Goal: Task Accomplishment & Management: Use online tool/utility

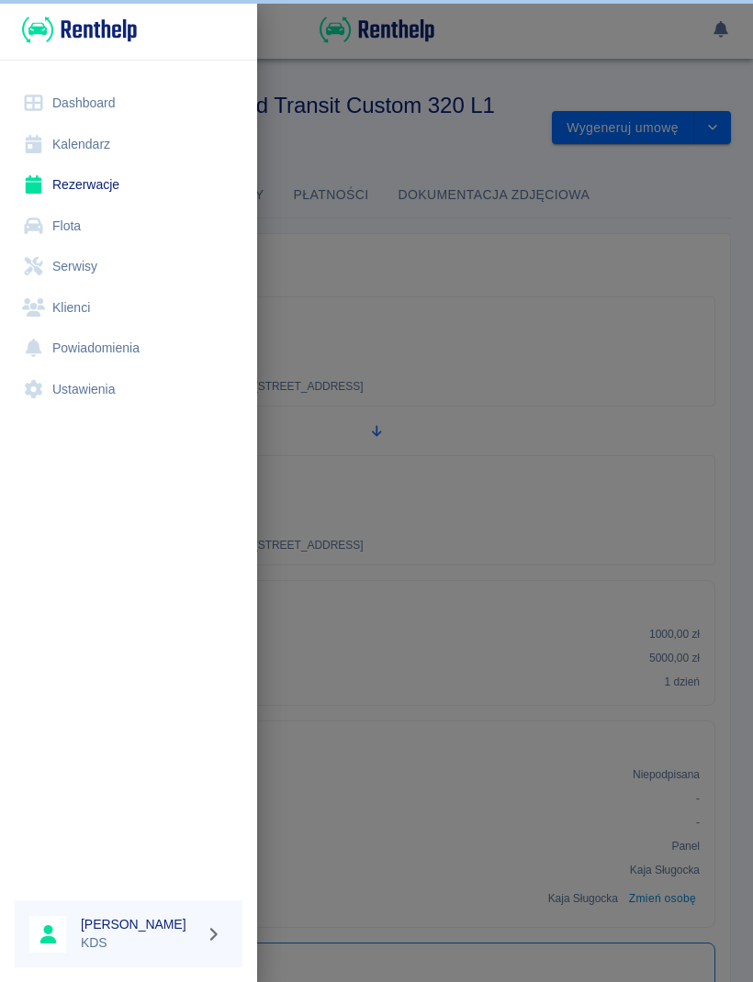
scroll to position [352, 0]
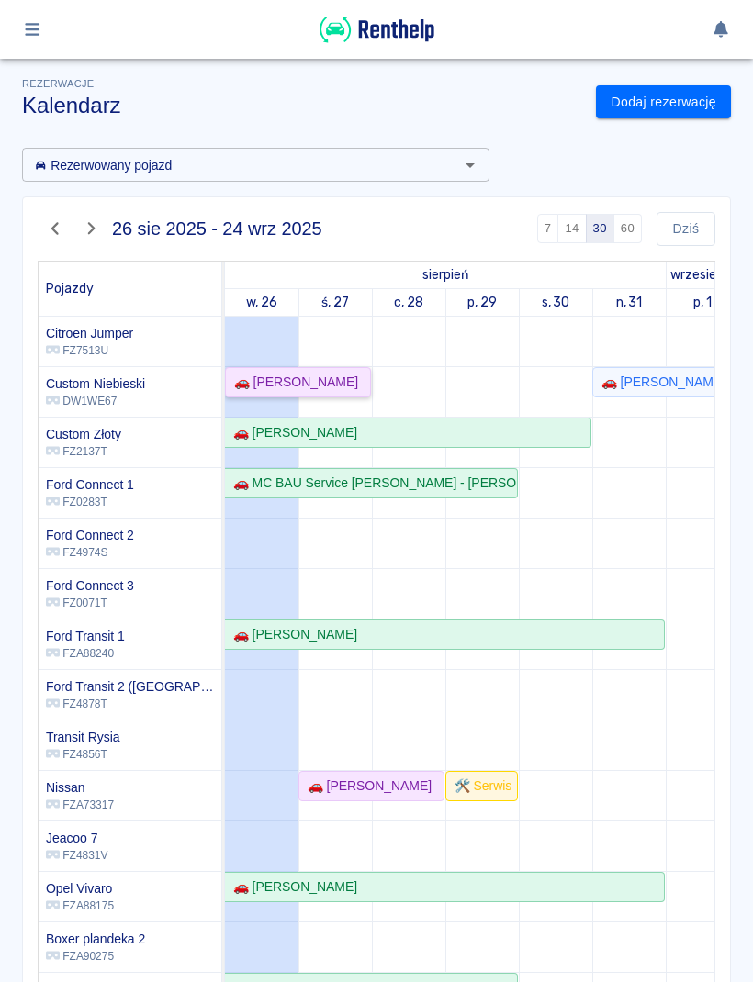
click at [318, 385] on div "🚗 [PERSON_NAME]" at bounding box center [298, 382] width 142 height 19
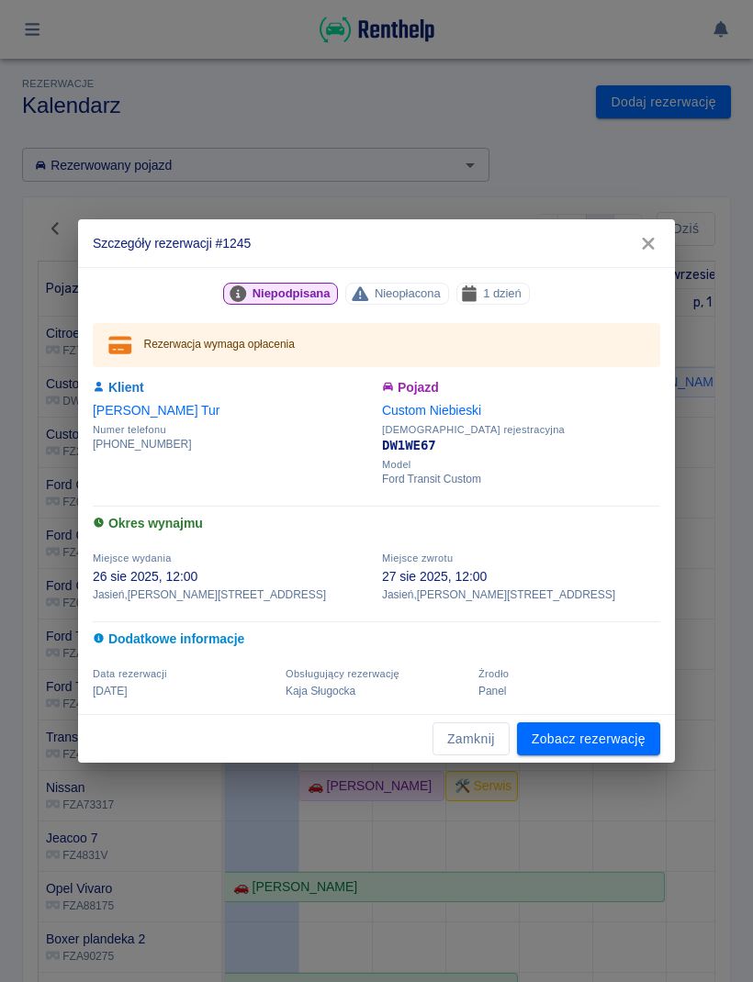
click at [485, 743] on button "Zamknij" at bounding box center [470, 739] width 77 height 34
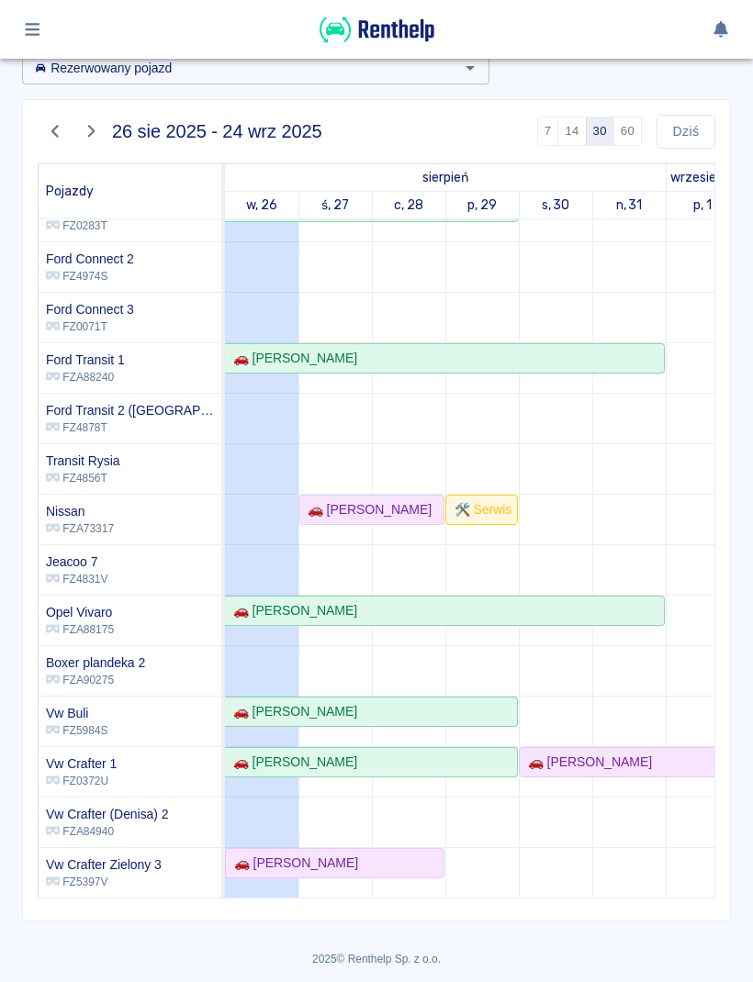
scroll to position [96, 0]
click at [401, 871] on div "🚗 [PERSON_NAME]" at bounding box center [335, 863] width 216 height 19
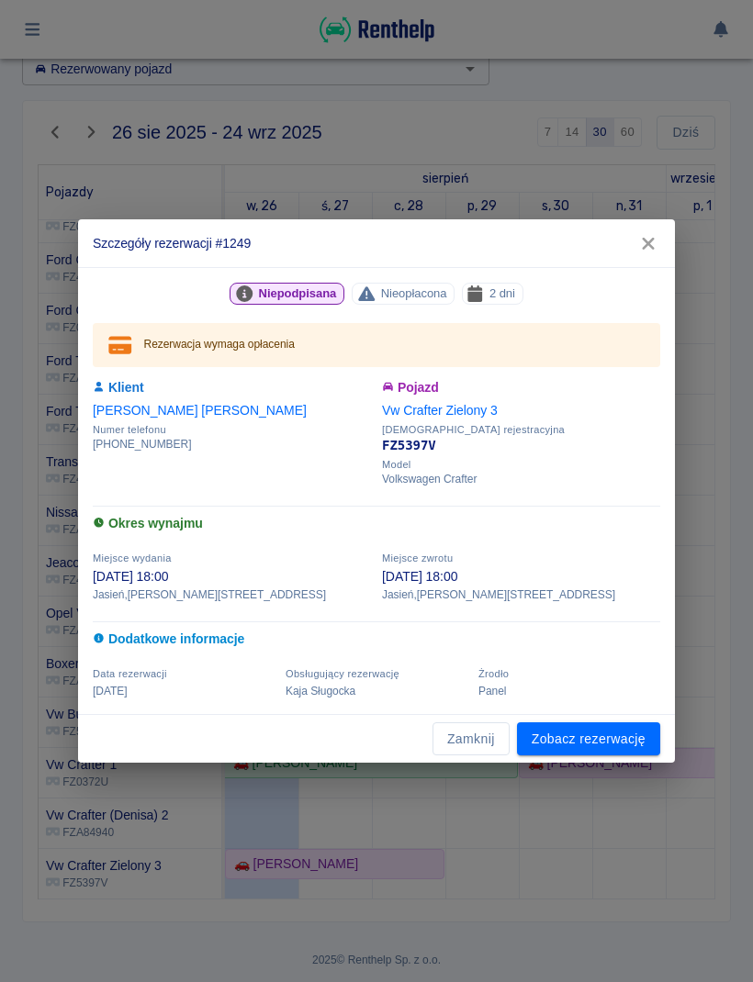
click at [471, 752] on button "Zamknij" at bounding box center [470, 739] width 77 height 34
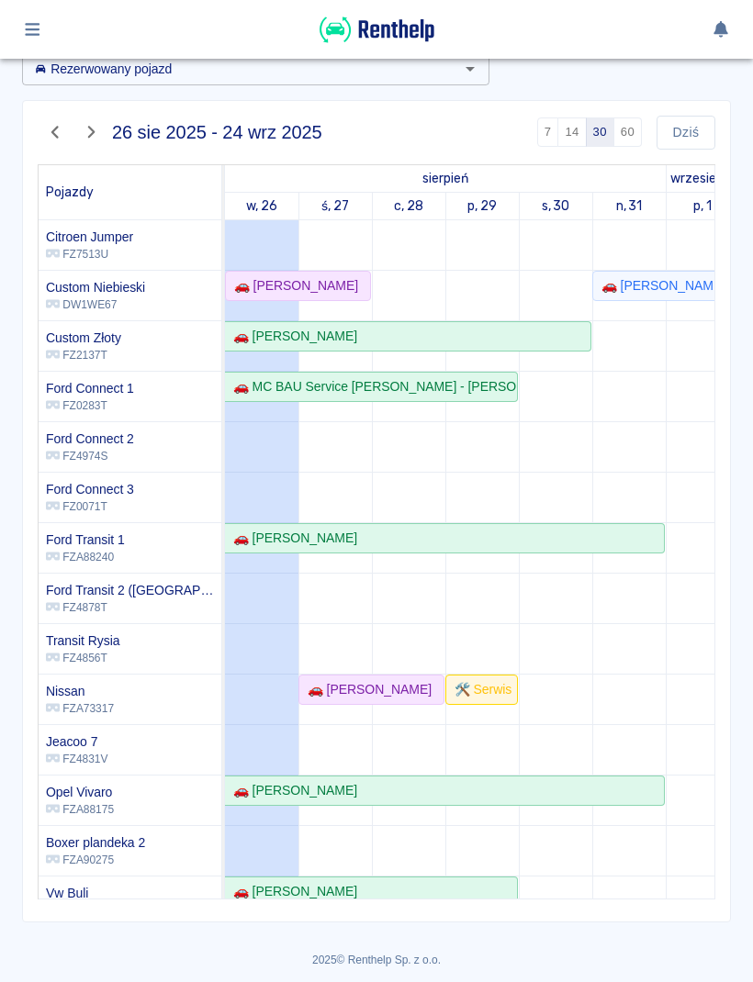
scroll to position [0, 0]
click at [322, 296] on link "🚗 [PERSON_NAME]" at bounding box center [298, 286] width 146 height 30
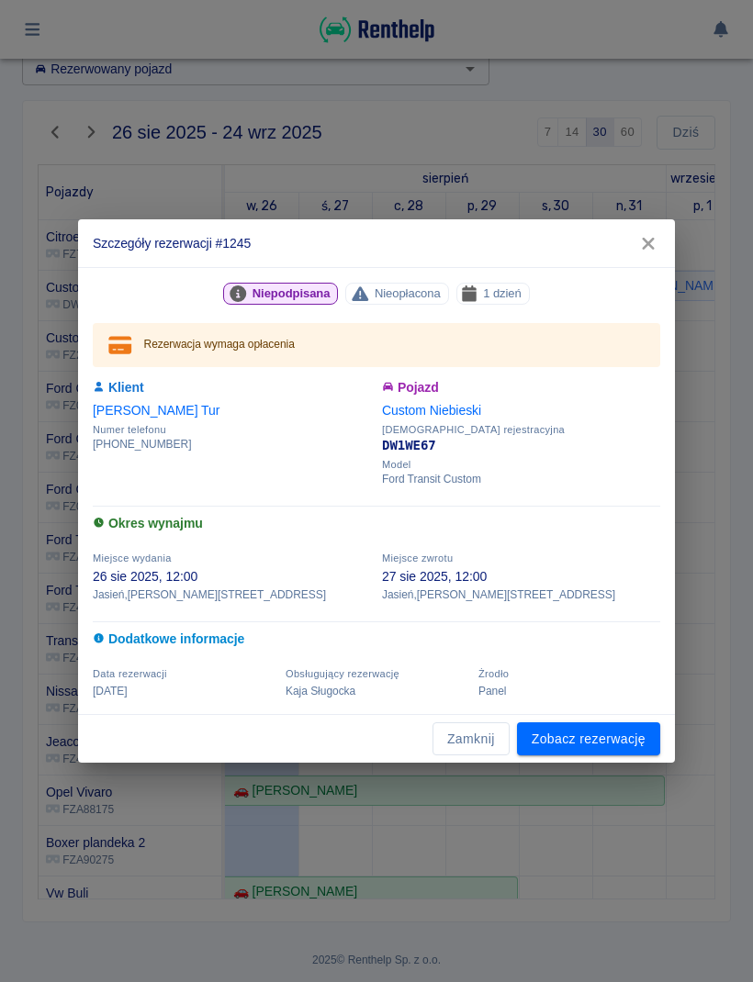
click at [602, 754] on link "Zobacz rezerwację" at bounding box center [588, 739] width 143 height 34
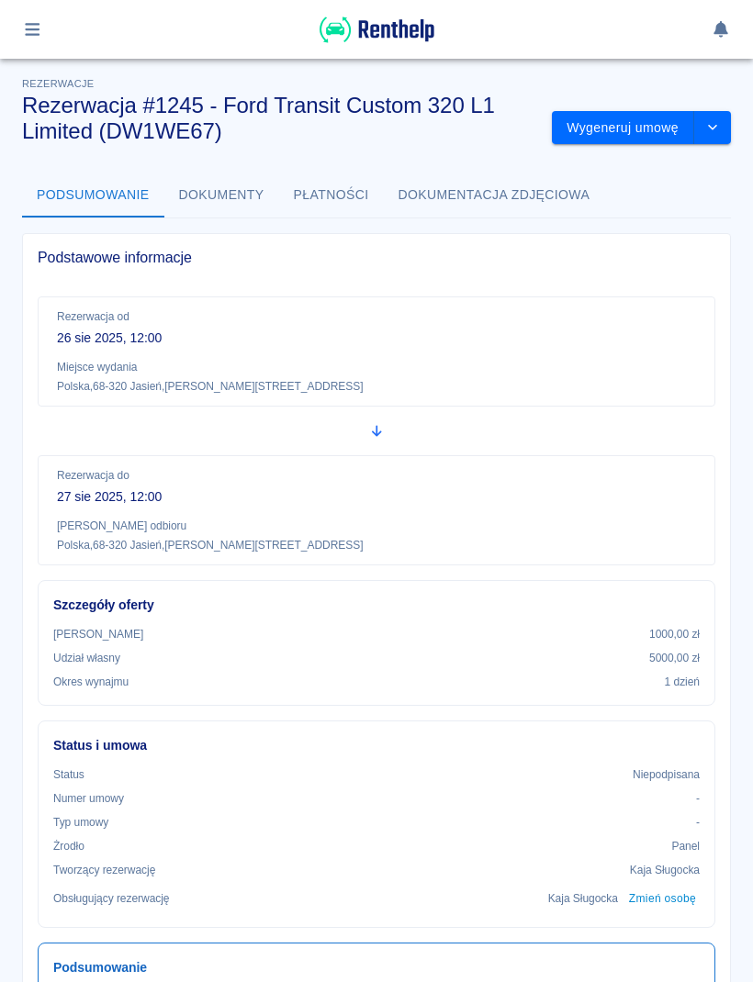
click at [36, 16] on button "button" at bounding box center [33, 29] width 36 height 31
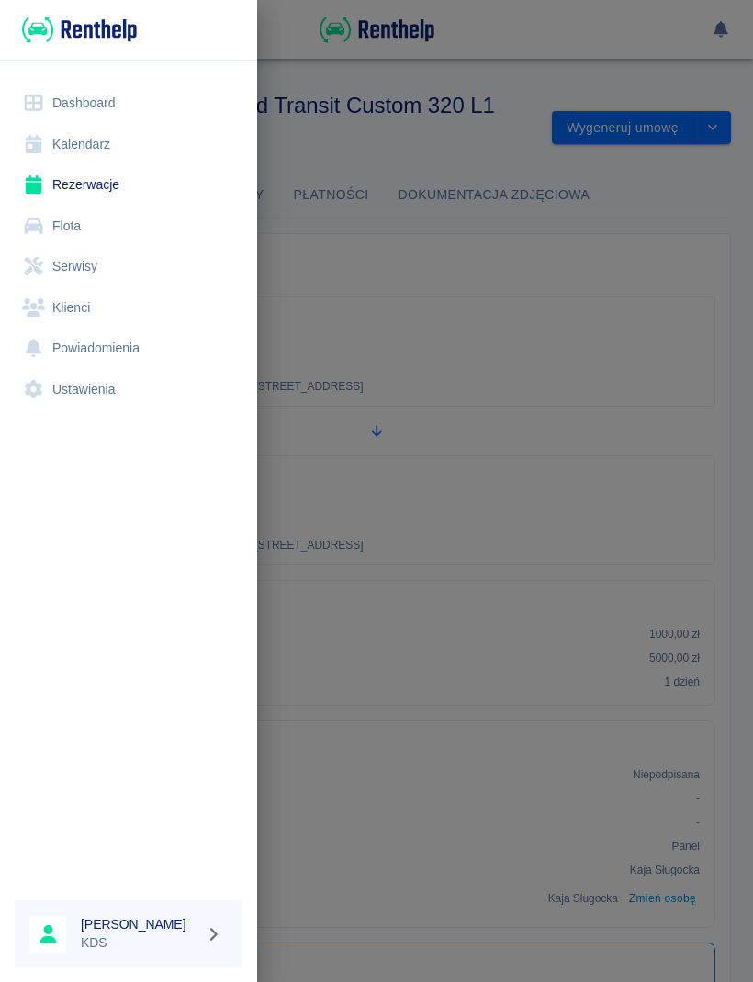
click at [65, 150] on link "Kalendarz" at bounding box center [129, 144] width 228 height 41
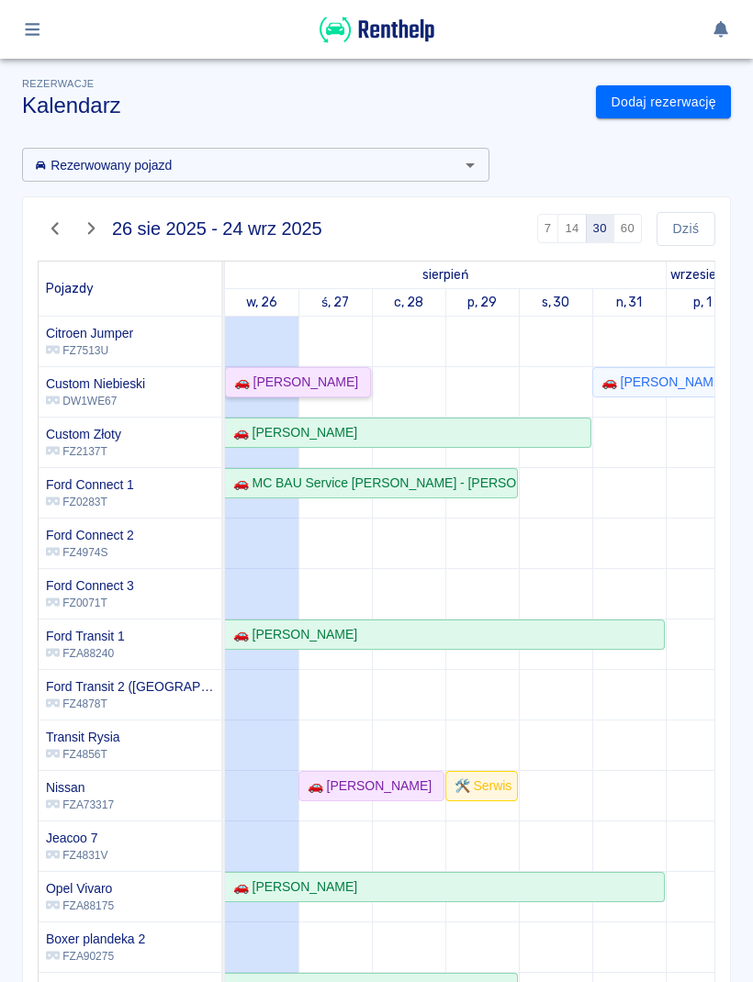
click at [351, 394] on link "🚗 [PERSON_NAME]" at bounding box center [298, 382] width 146 height 30
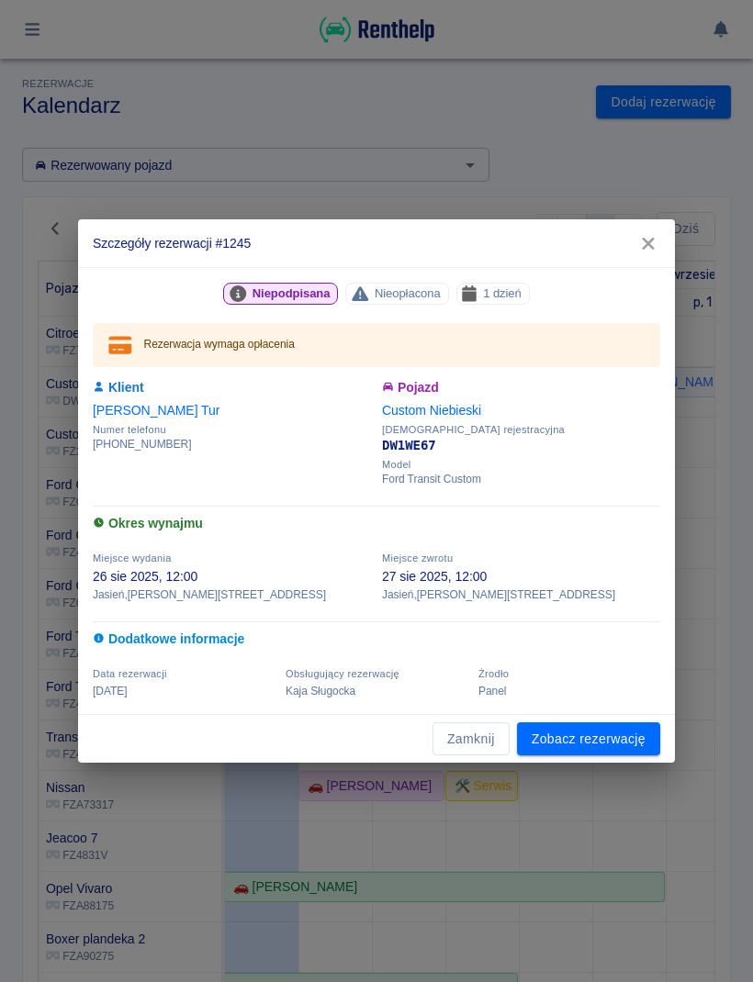
click at [623, 733] on link "Zobacz rezerwację" at bounding box center [588, 739] width 143 height 34
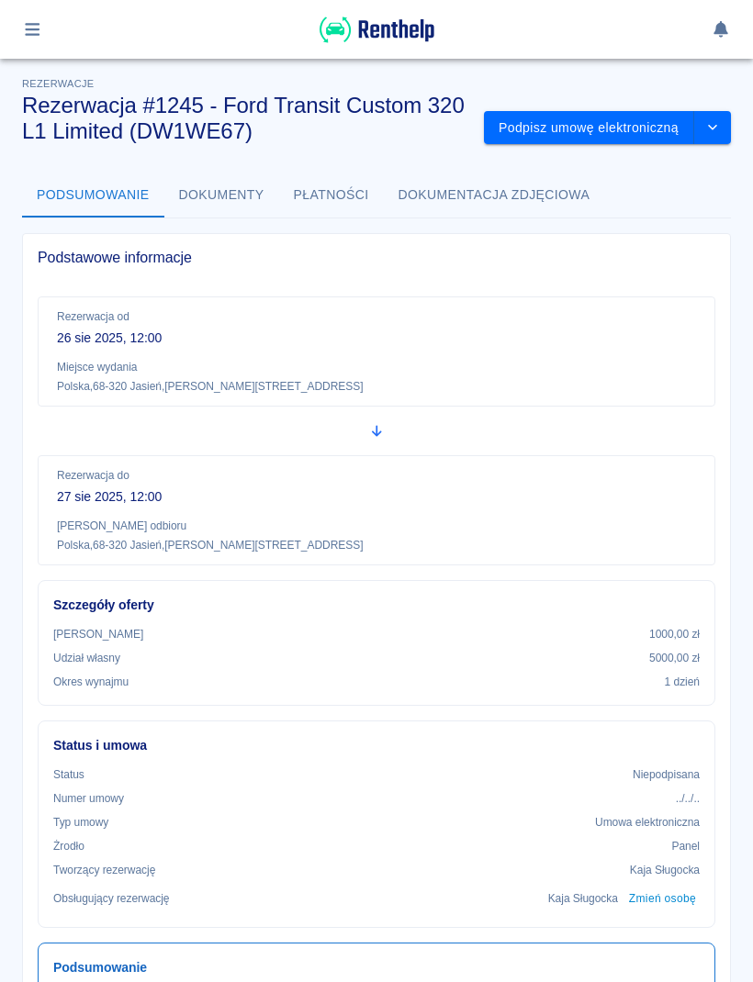
click at [611, 127] on button "Podpisz umowę elektroniczną" at bounding box center [589, 128] width 210 height 34
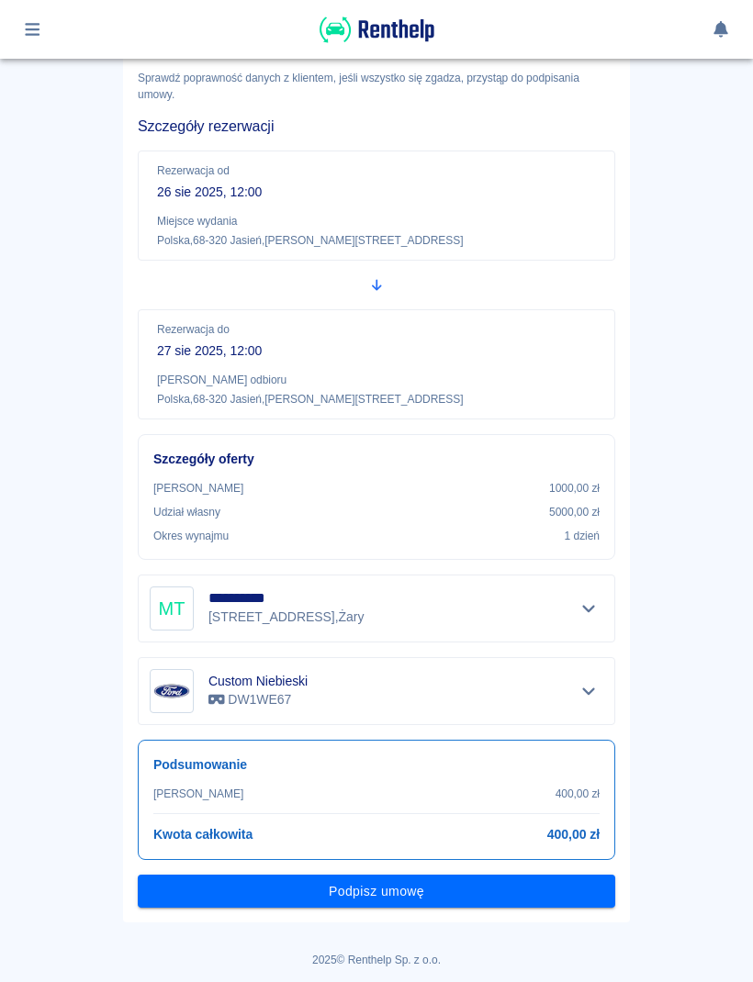
scroll to position [92, 0]
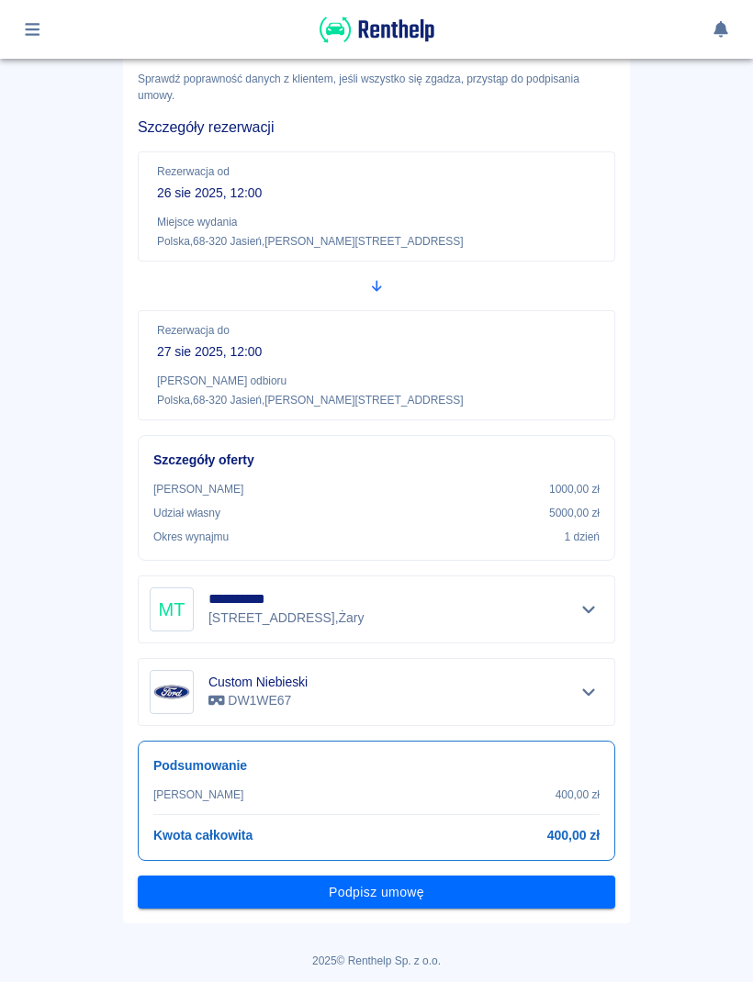
click at [544, 905] on button "Podpisz umowę" at bounding box center [376, 893] width 477 height 34
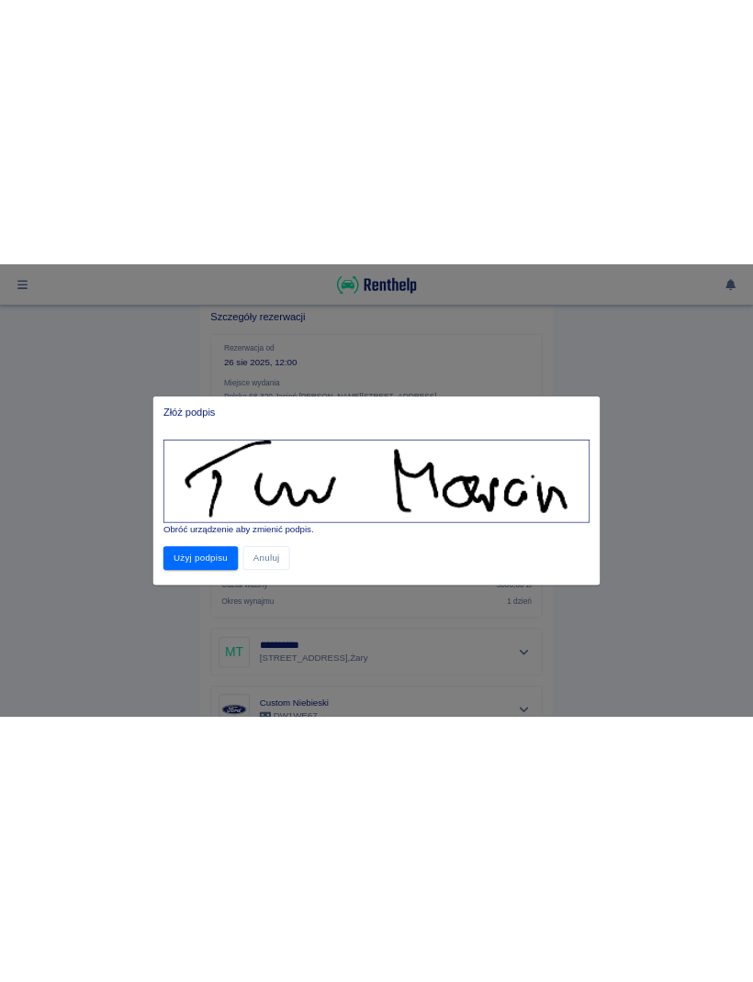
scroll to position [0, 0]
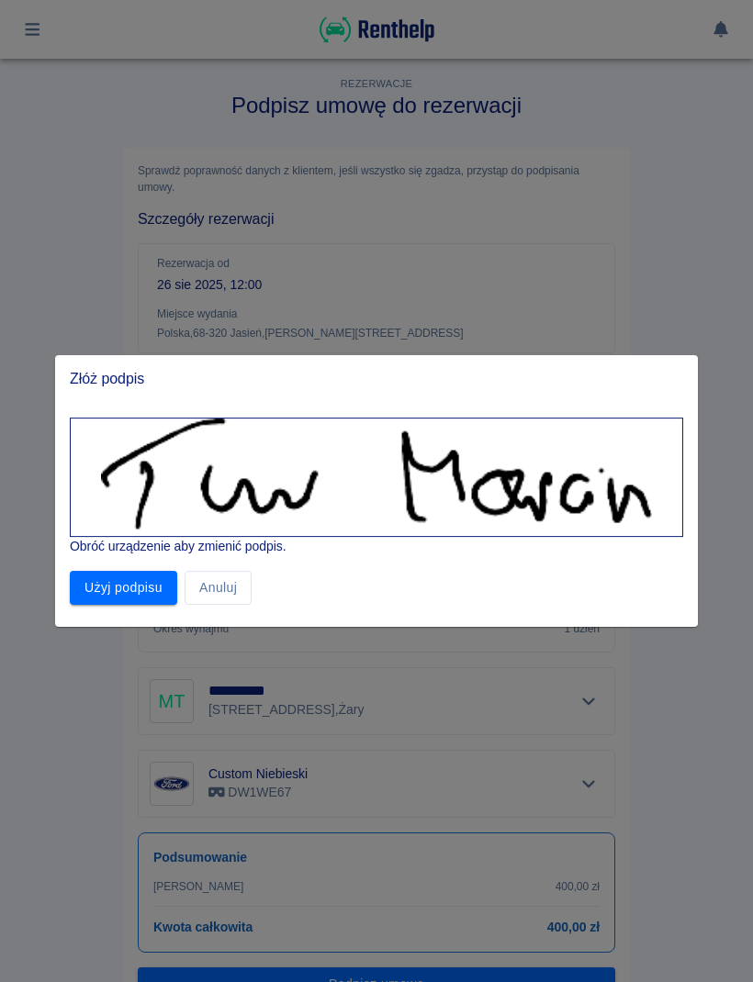
click at [163, 600] on button "Użyj podpisu" at bounding box center [123, 588] width 107 height 34
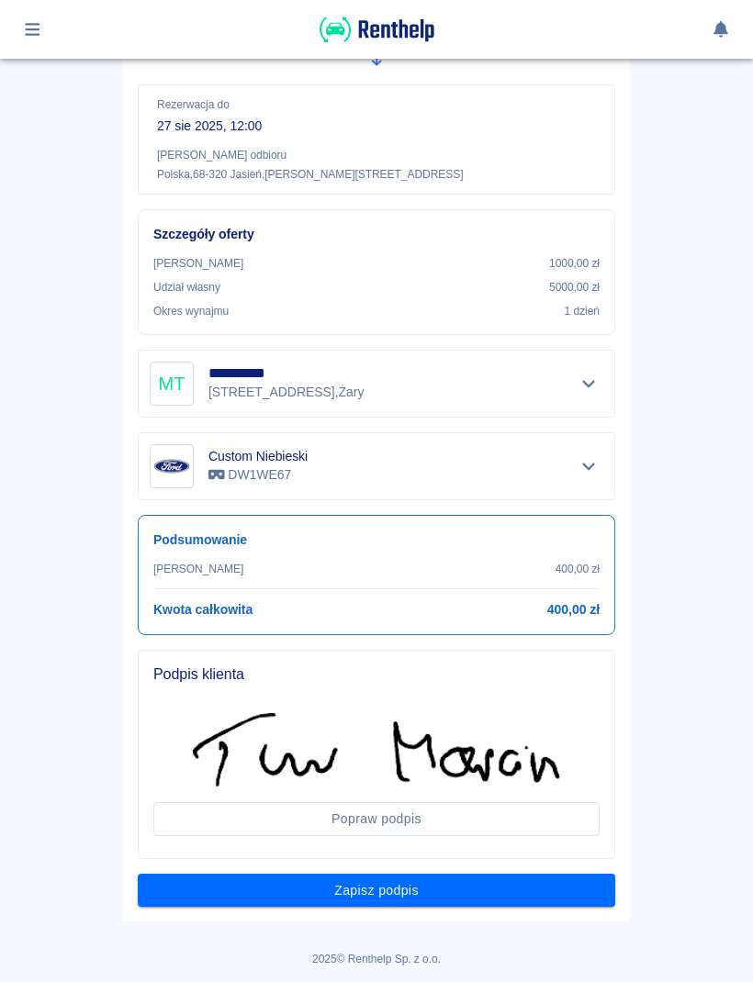
scroll to position [316, 0]
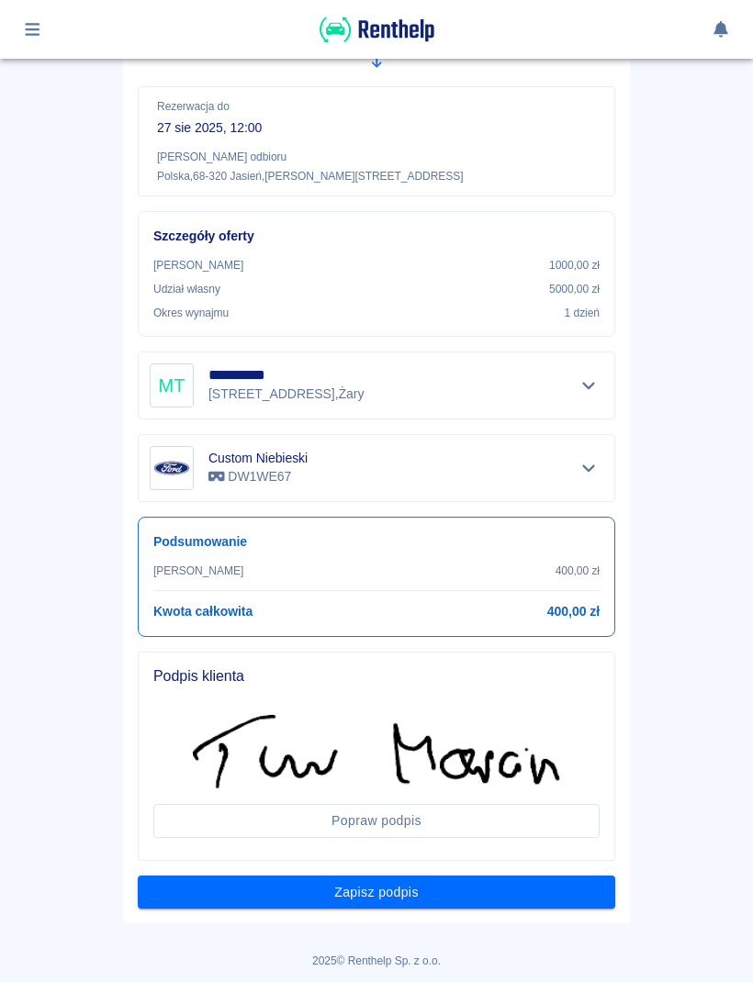
click at [569, 887] on button "Zapisz podpis" at bounding box center [376, 893] width 477 height 34
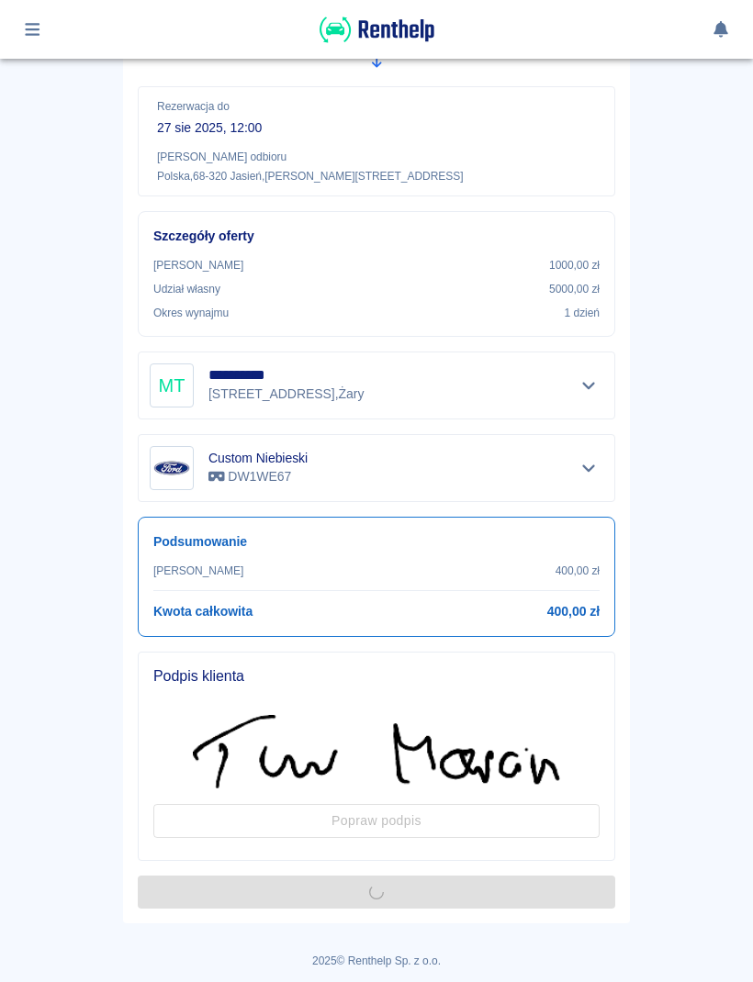
scroll to position [0, 0]
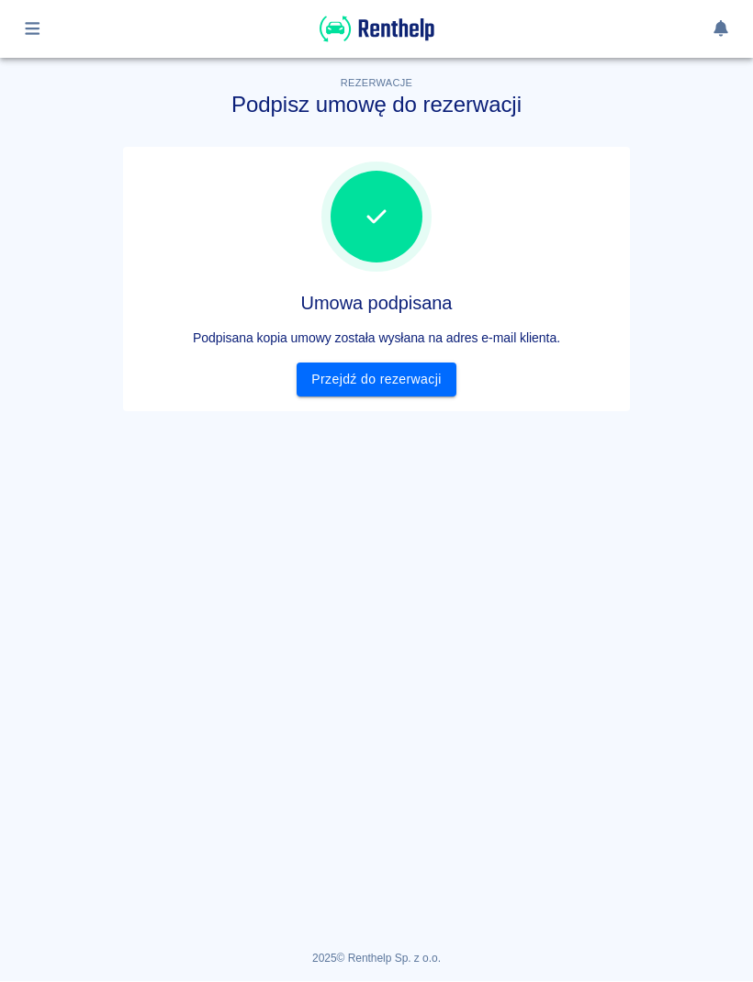
click at [410, 383] on link "Przejdź do rezerwacji" at bounding box center [375, 380] width 159 height 34
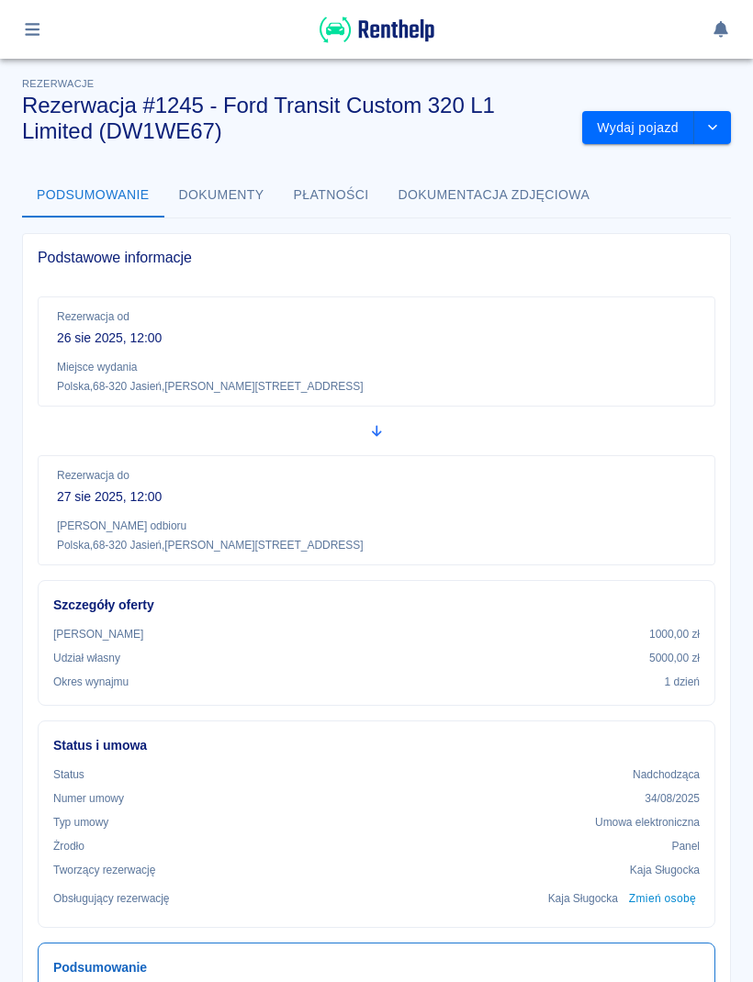
click at [646, 127] on button "Wydaj pojazd" at bounding box center [638, 128] width 112 height 34
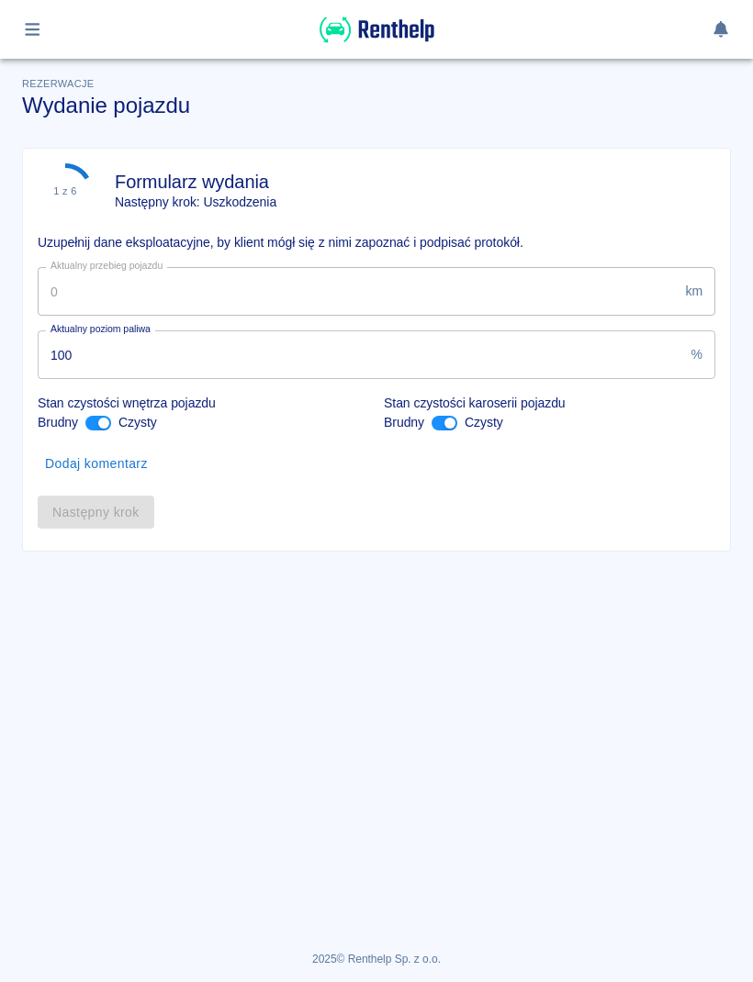
type input "104921"
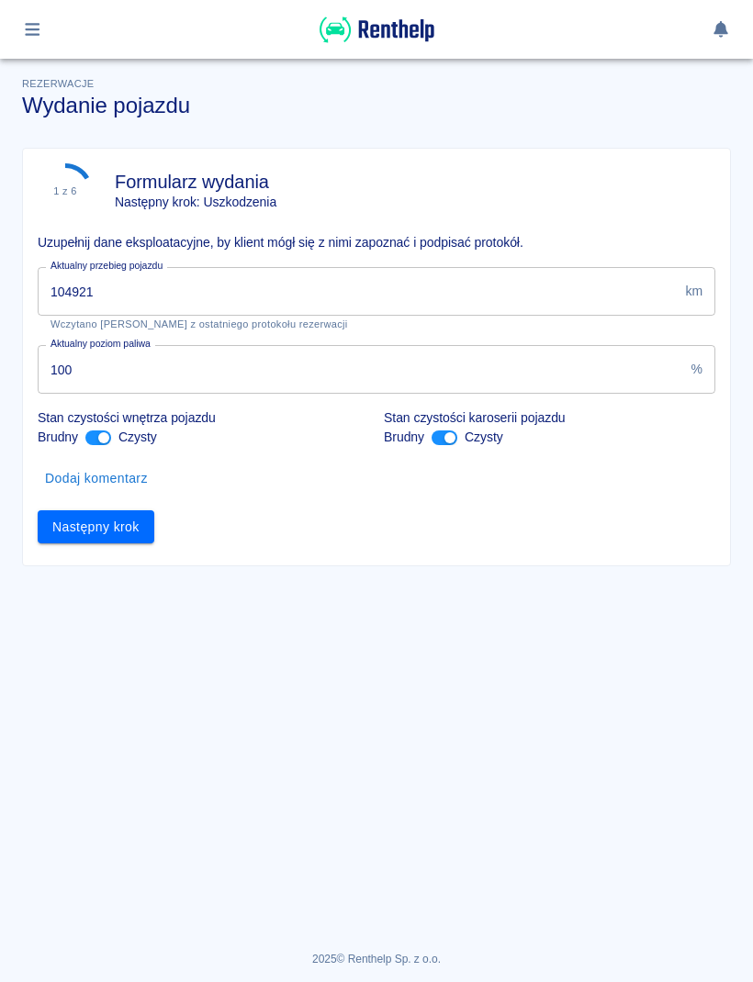
click at [115, 495] on button "Dodaj komentarz" at bounding box center [96, 479] width 117 height 34
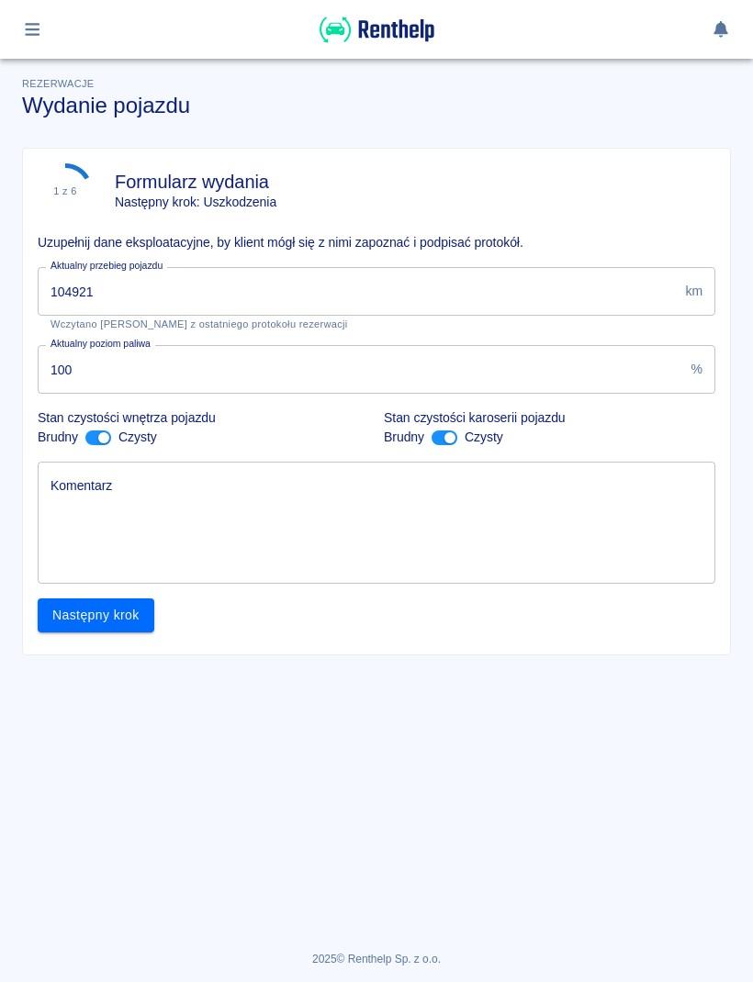
click at [292, 263] on div "Aktualny przebieg pojazdu 104921 km Aktualny przebieg pojazdu Wczytano stan lic…" at bounding box center [369, 291] width 692 height 78
click at [119, 614] on button "Następny krok" at bounding box center [96, 615] width 117 height 34
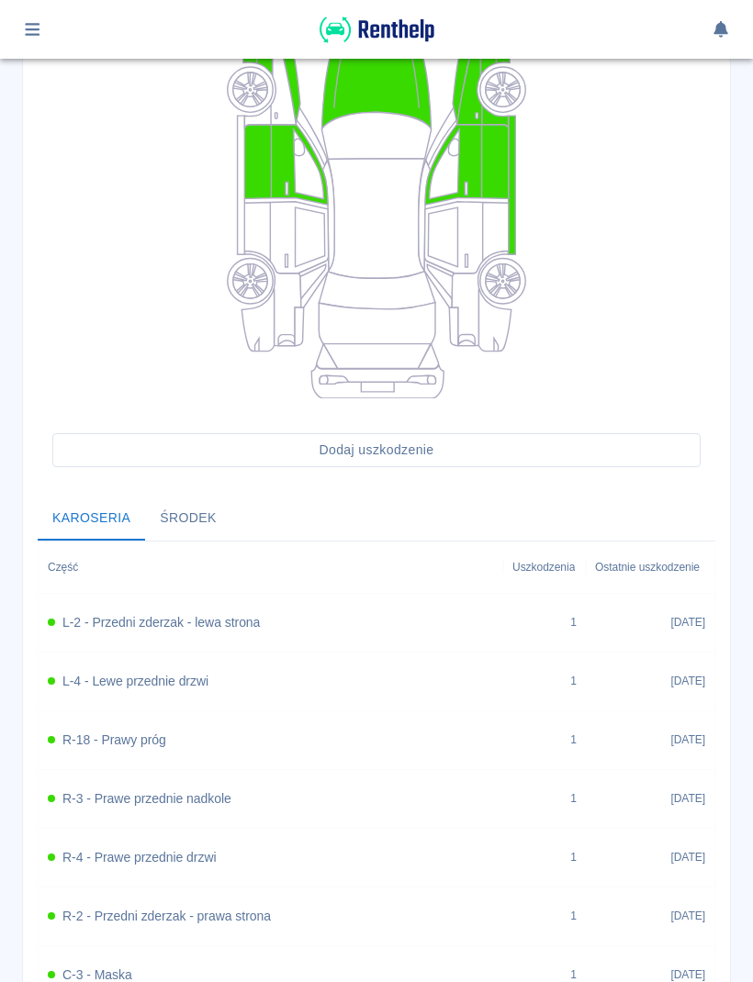
scroll to position [270, 0]
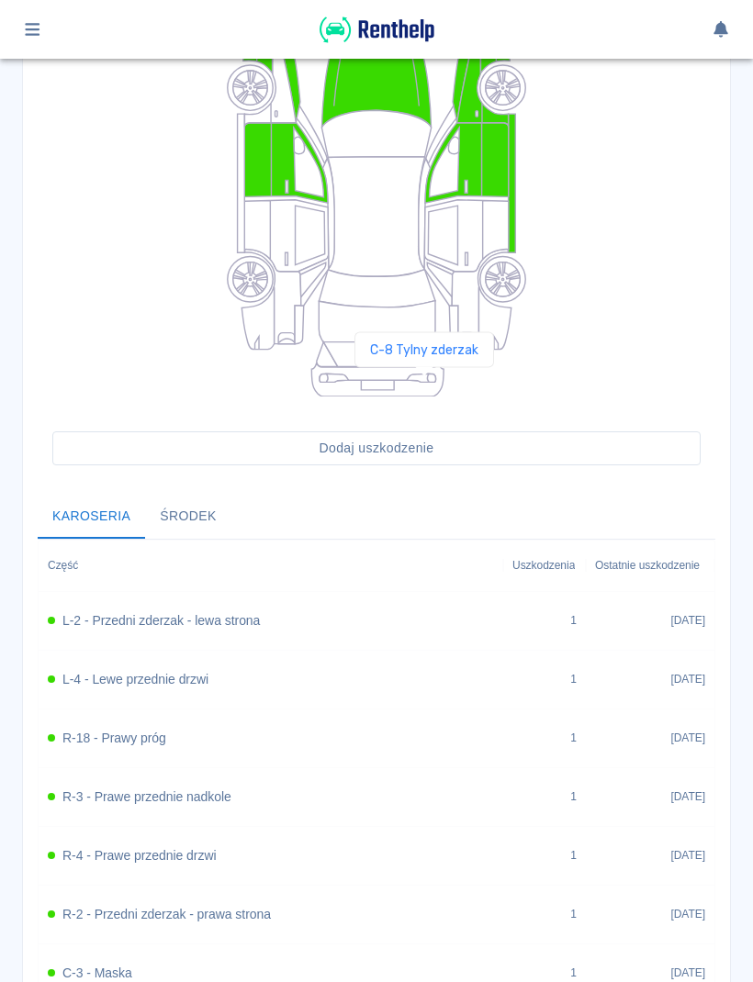
click at [425, 384] on icon at bounding box center [377, 380] width 132 height 34
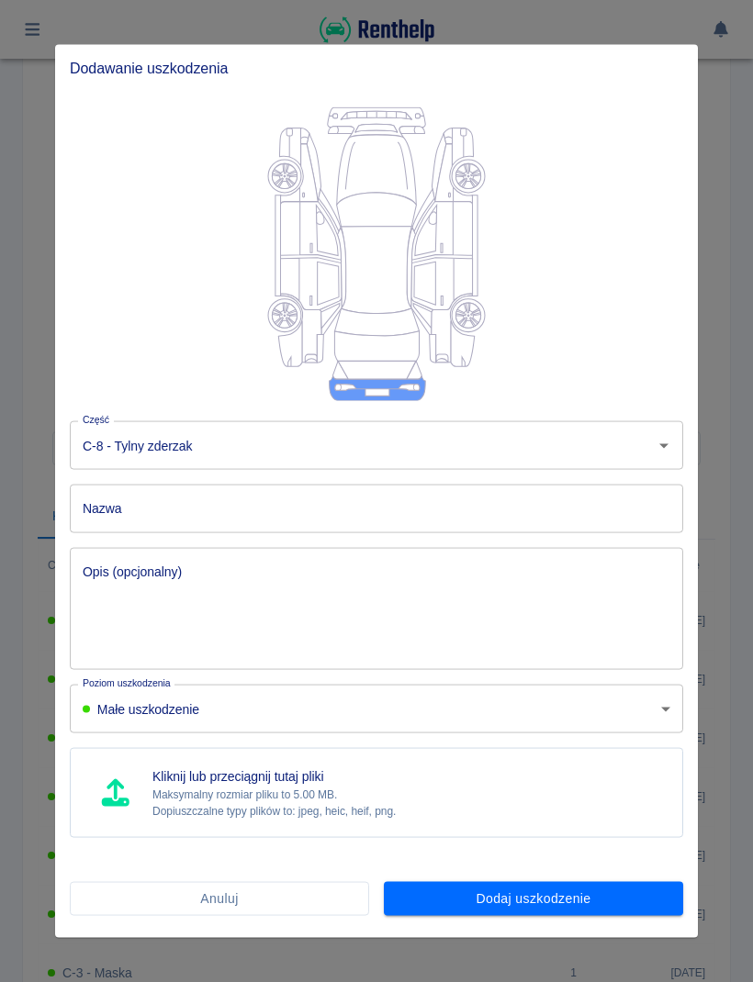
click at [513, 502] on input "Nazwa" at bounding box center [376, 509] width 613 height 49
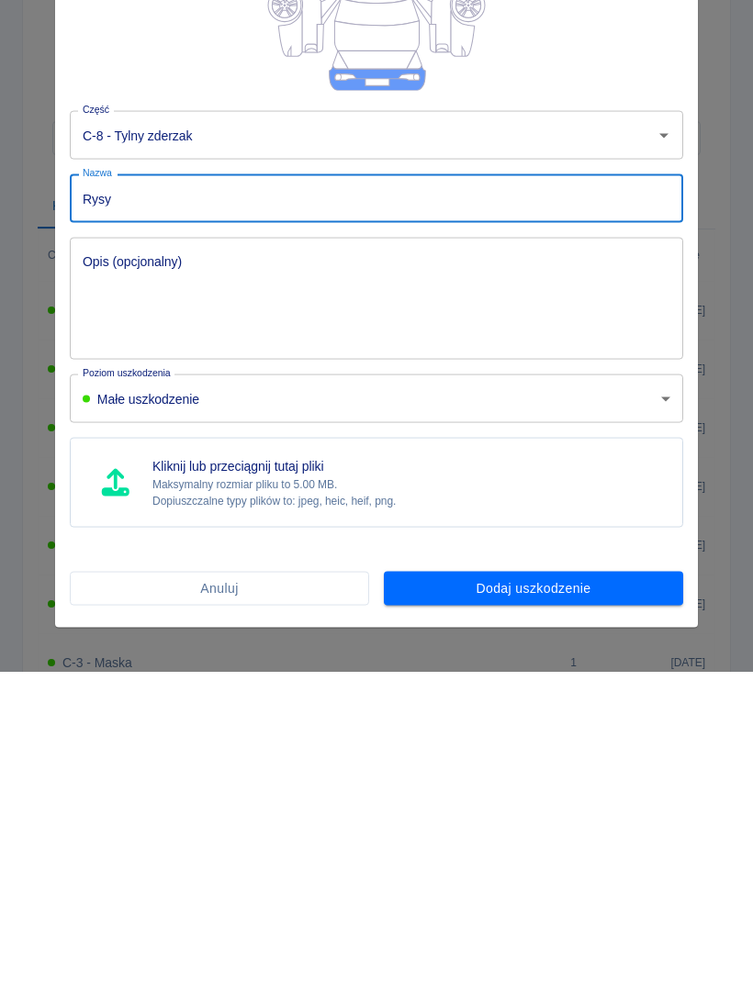
type input "Rysy"
click at [631, 882] on button "Dodaj uszkodzenie" at bounding box center [533, 899] width 299 height 34
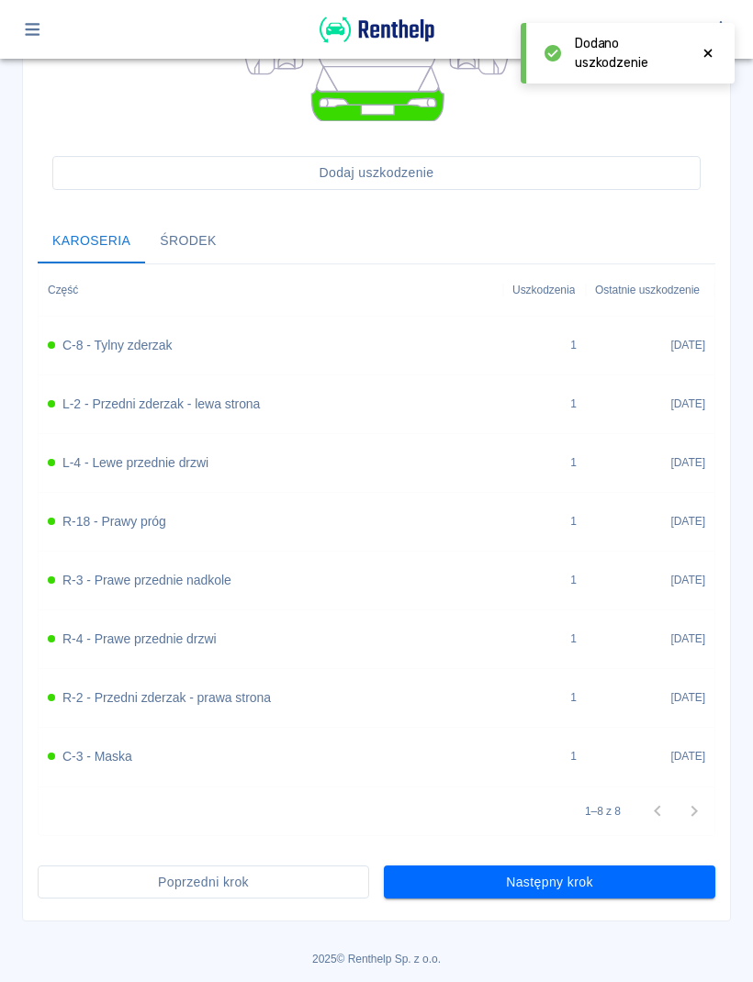
scroll to position [539, 0]
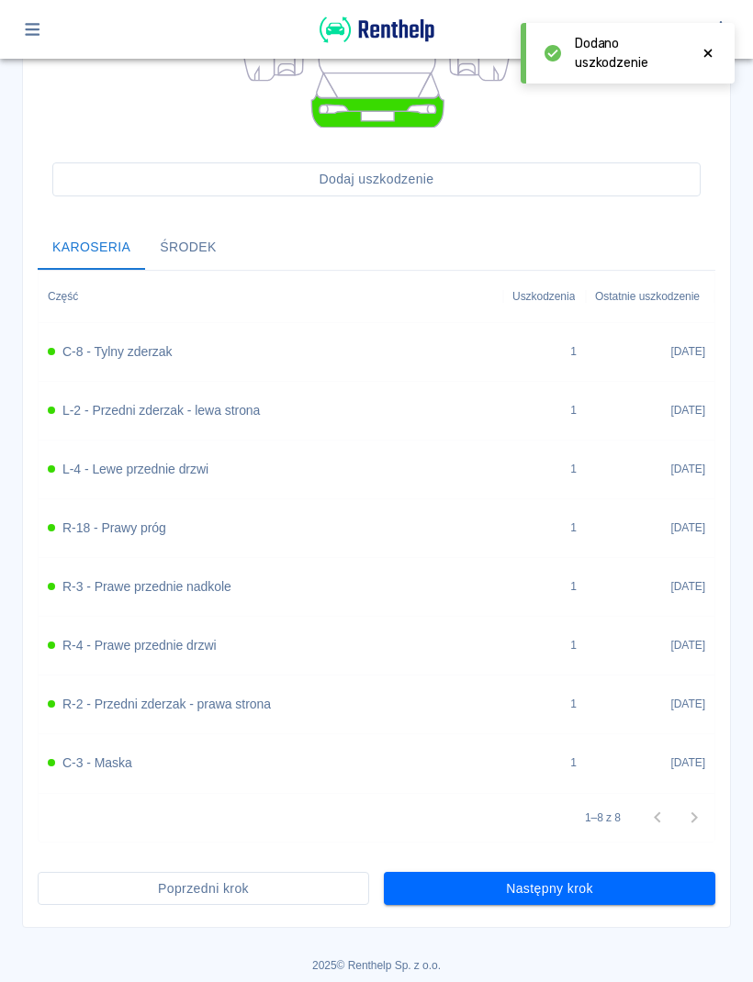
click at [656, 888] on button "Następny krok" at bounding box center [549, 889] width 331 height 34
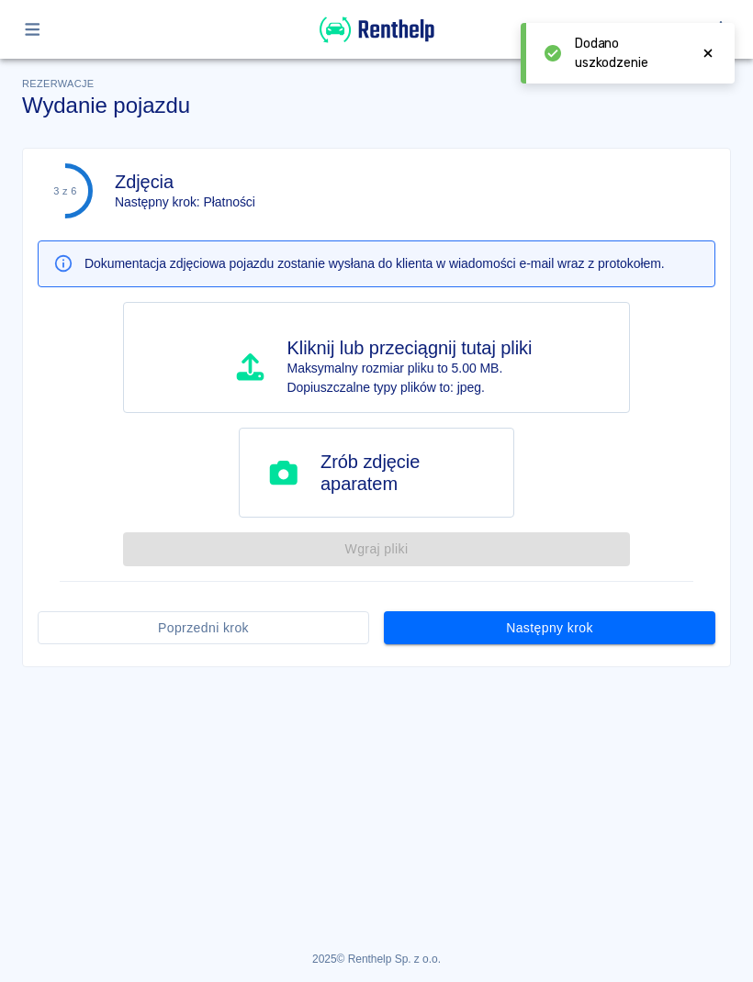
scroll to position [0, 0]
click at [316, 620] on button "Poprzedni krok" at bounding box center [203, 628] width 331 height 34
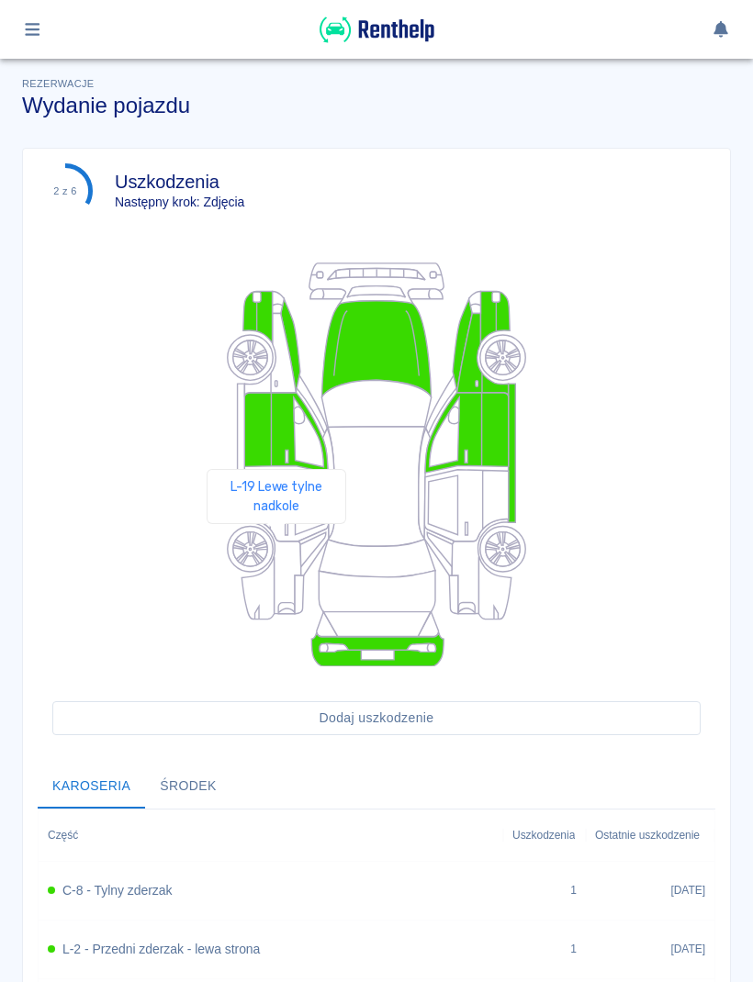
click at [277, 550] on icon at bounding box center [273, 566] width 56 height 95
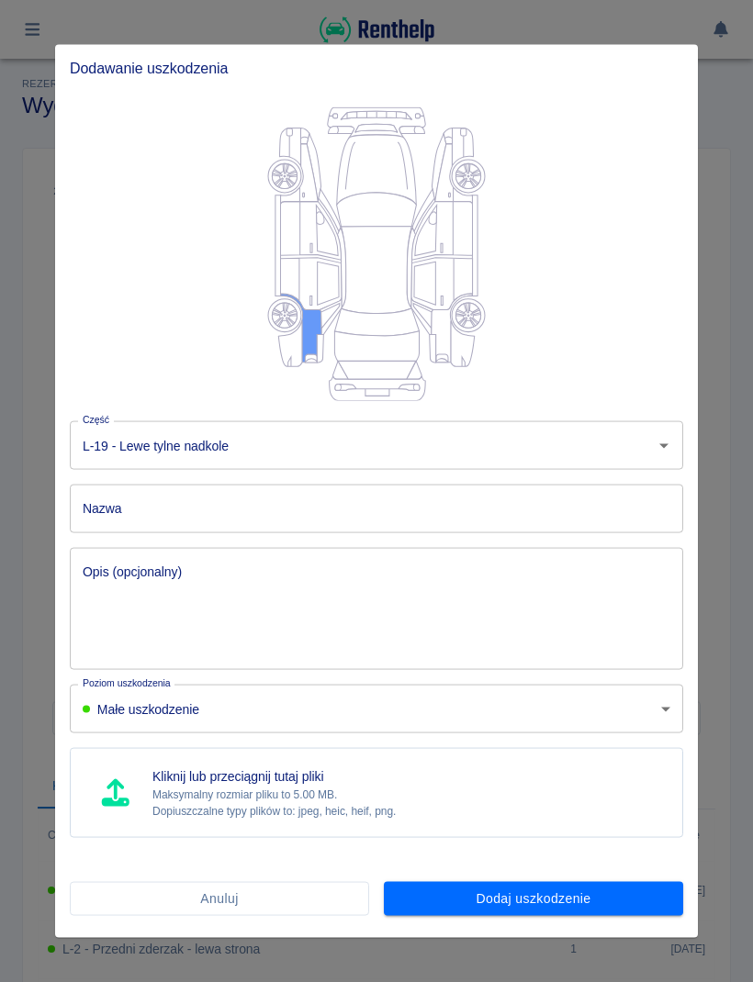
click at [556, 506] on input "Nazwa" at bounding box center [376, 509] width 613 height 49
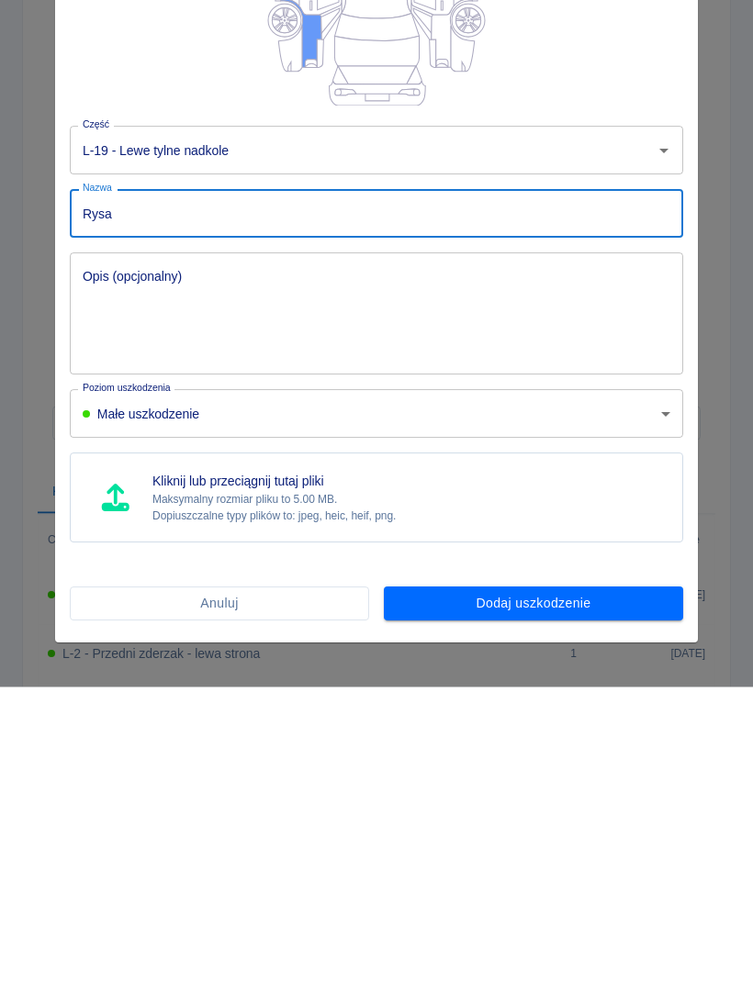
type input "Rysa"
click at [603, 882] on button "Dodaj uszkodzenie" at bounding box center [533, 899] width 299 height 34
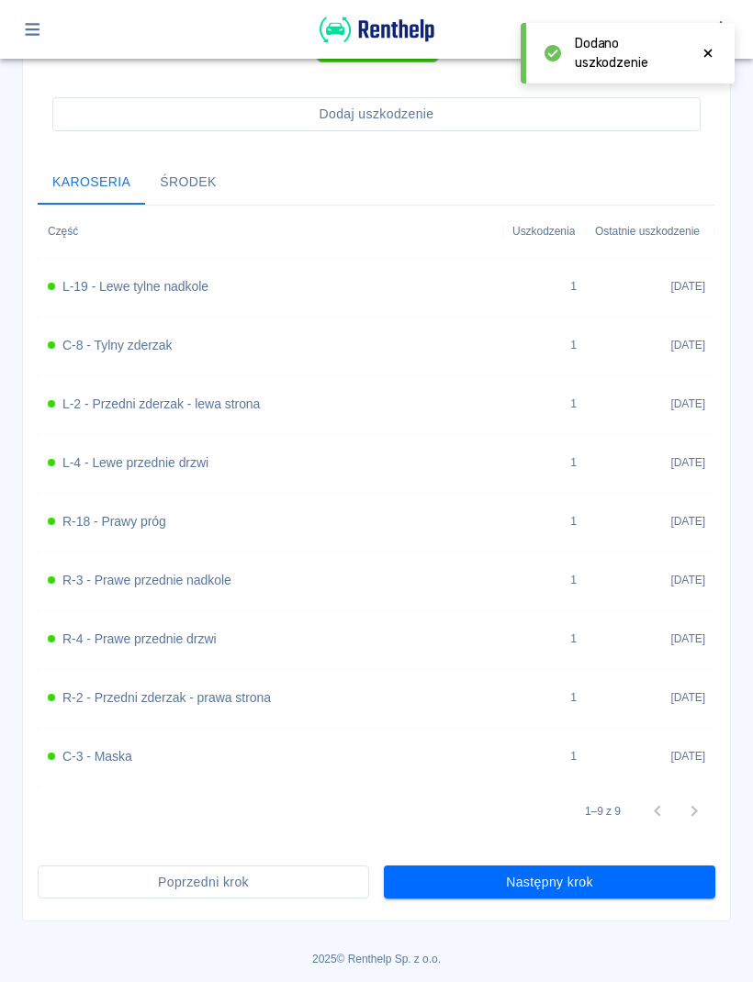
scroll to position [598, 0]
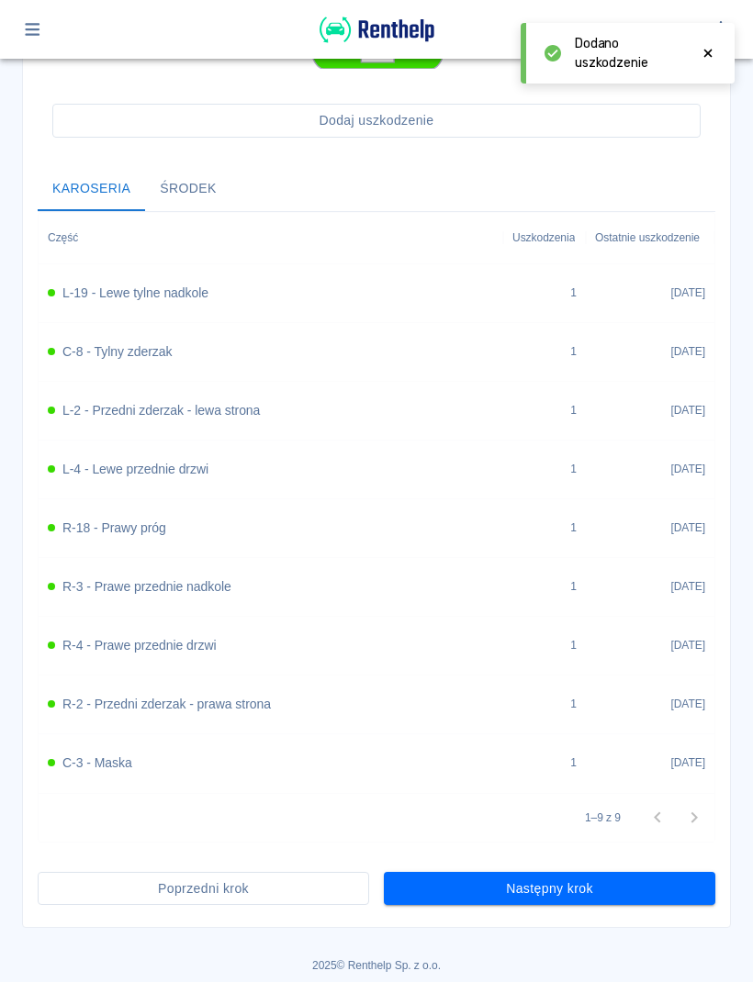
click at [659, 891] on button "Następny krok" at bounding box center [549, 889] width 331 height 34
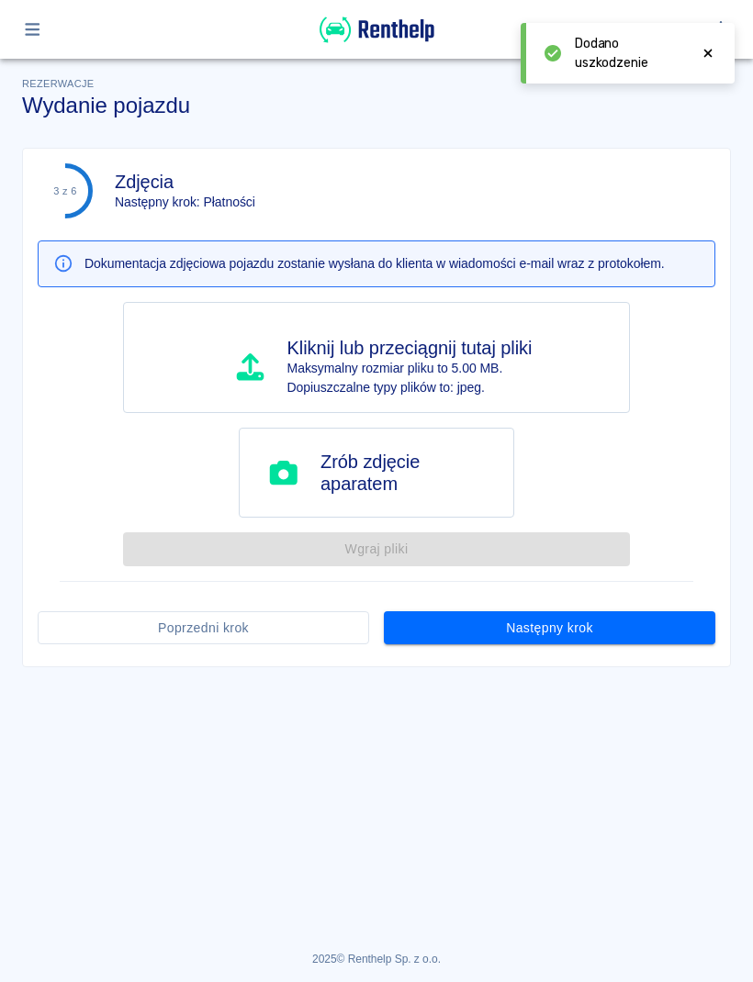
scroll to position [0, 0]
click at [653, 642] on button "Następny krok" at bounding box center [549, 628] width 331 height 34
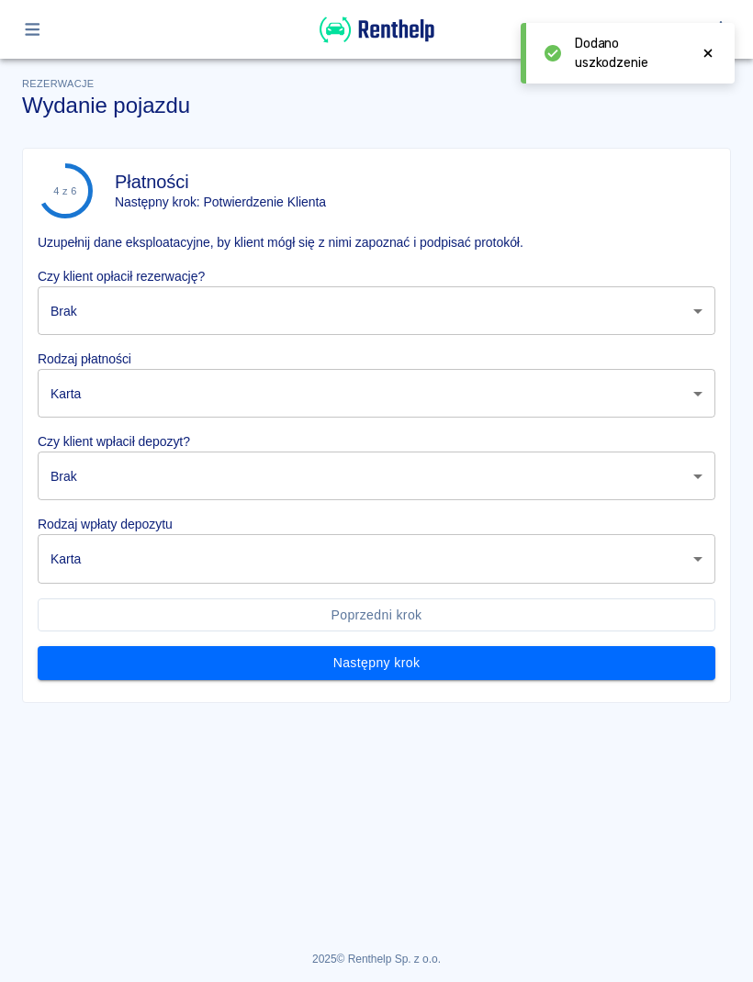
click at [603, 311] on body "Używamy plików Cookies, by zapewnić Ci najlepsze możliwe doświadczenie. Aby dow…" at bounding box center [376, 491] width 753 height 982
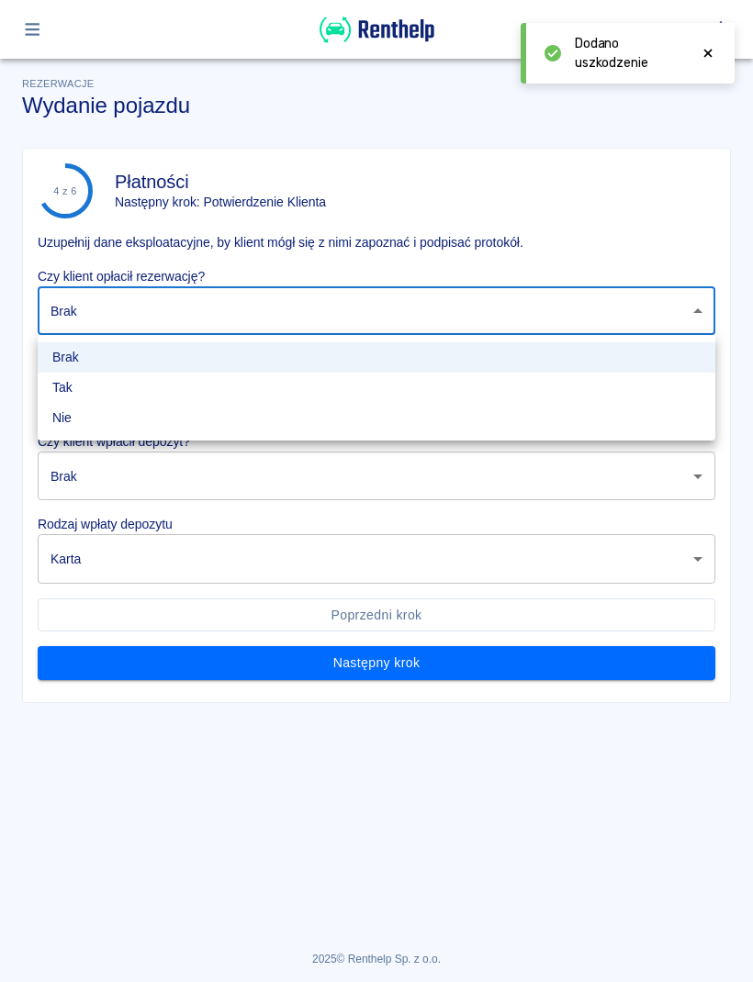
click at [221, 401] on li "Tak" at bounding box center [376, 388] width 677 height 30
type input "true"
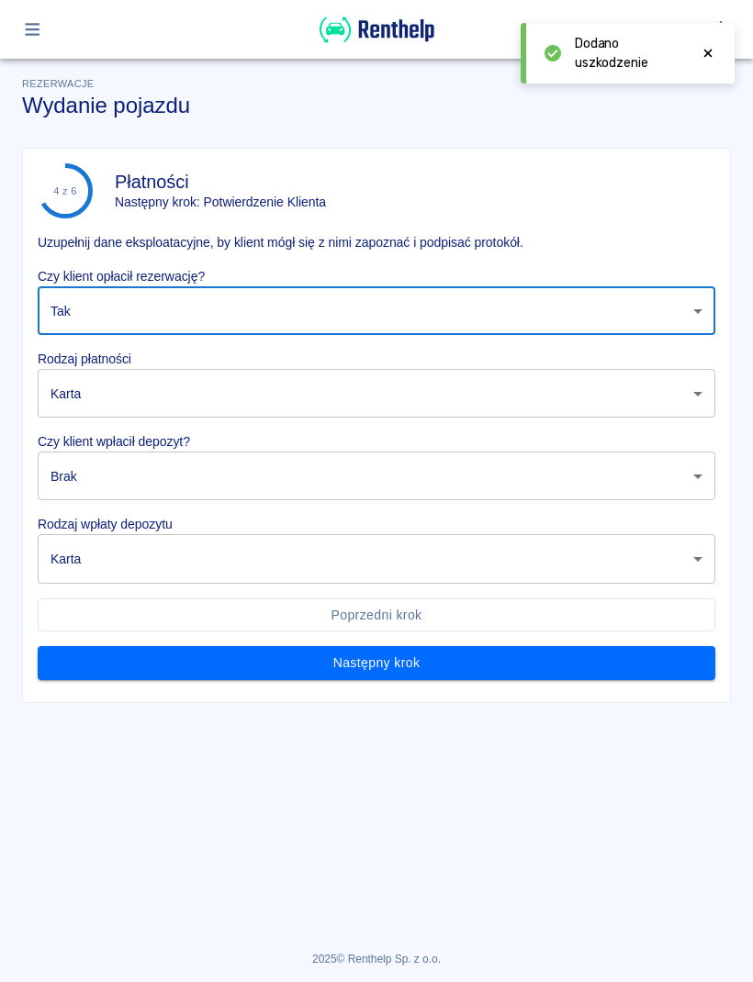
click at [288, 402] on body "Używamy plików Cookies, by zapewnić Ci najlepsze możliwe doświadczenie. Aby dow…" at bounding box center [376, 491] width 753 height 982
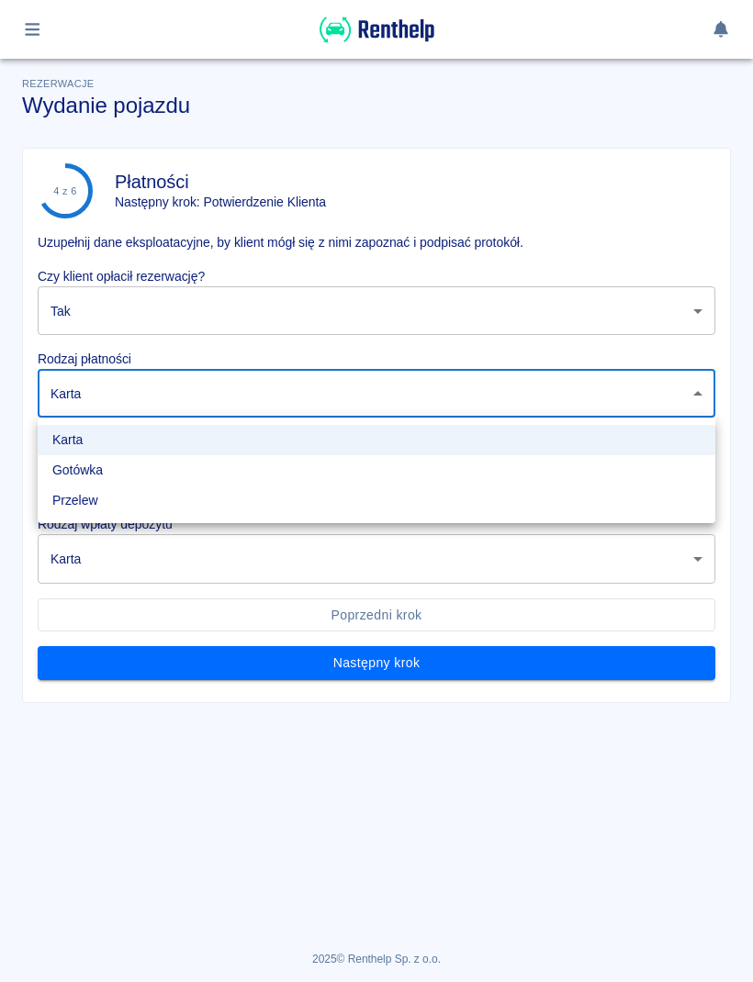
click at [115, 508] on li "Przelew" at bounding box center [376, 501] width 677 height 30
type input "bank_transfer"
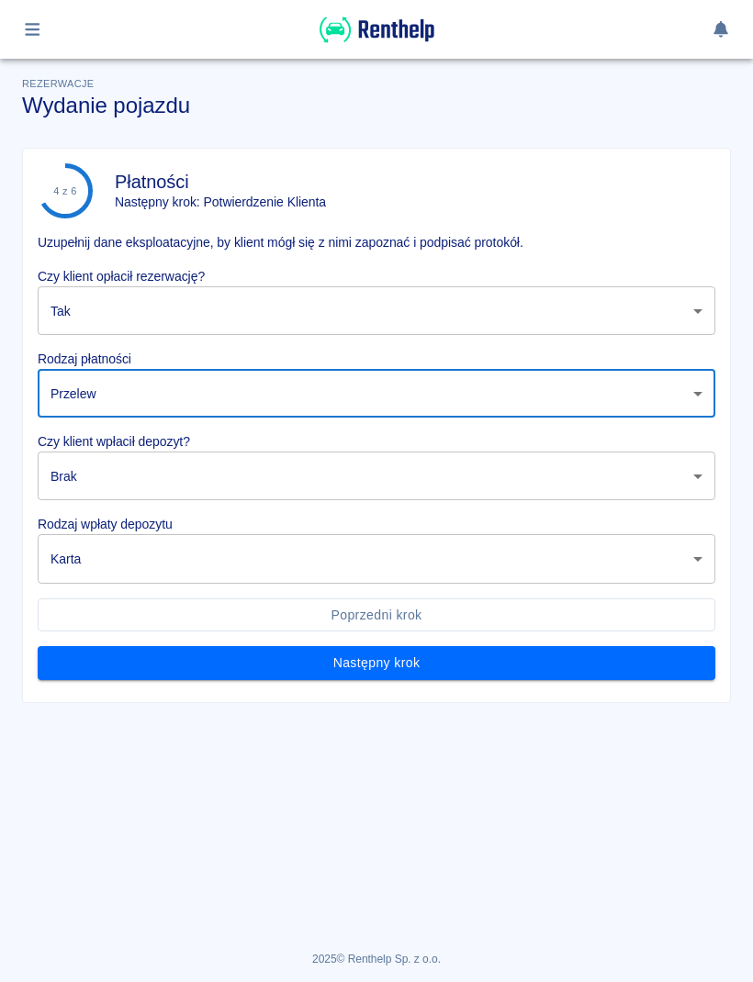
click at [240, 486] on body "Używamy plików Cookies, by zapewnić Ci najlepsze możliwe doświadczenie. Aby dow…" at bounding box center [376, 491] width 753 height 982
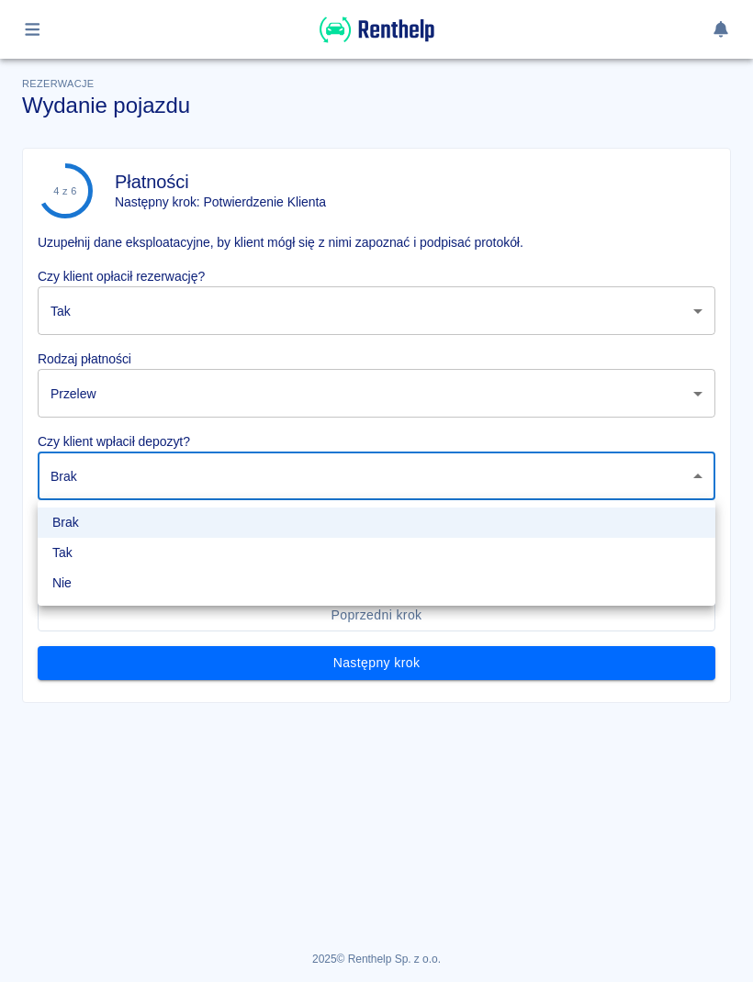
click at [151, 553] on li "Tak" at bounding box center [376, 553] width 677 height 30
type input "true"
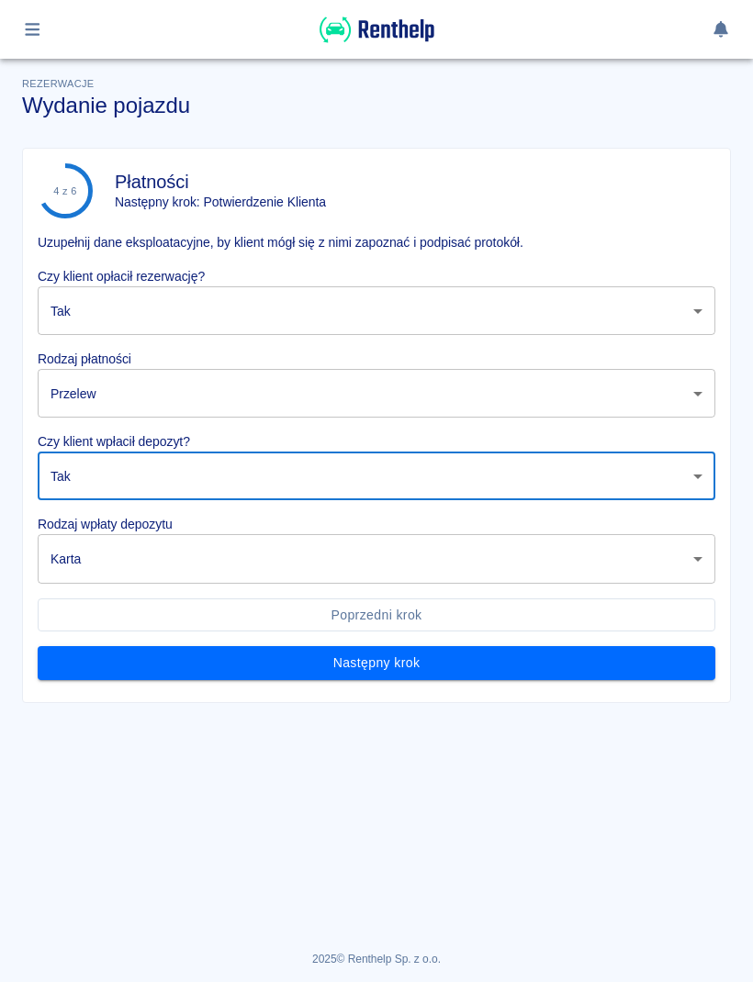
click at [238, 565] on body "Używamy plików Cookies, by zapewnić Ci najlepsze możliwe doświadczenie. Aby dow…" at bounding box center [376, 491] width 753 height 982
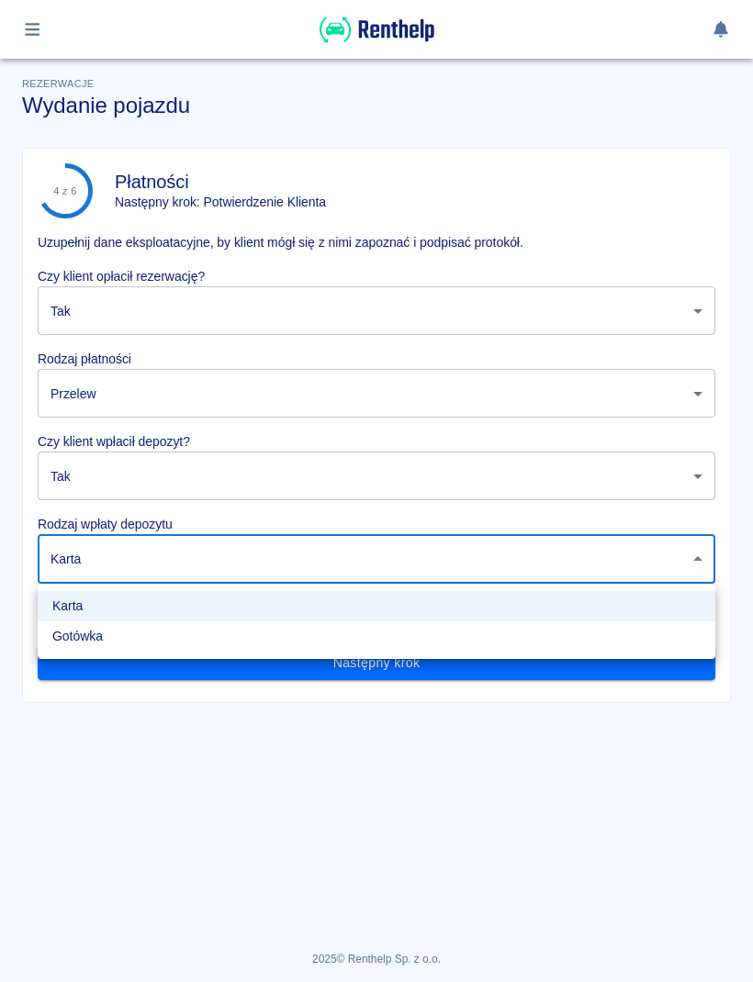
click at [118, 647] on li "Gotówka" at bounding box center [376, 636] width 677 height 30
type input "cash"
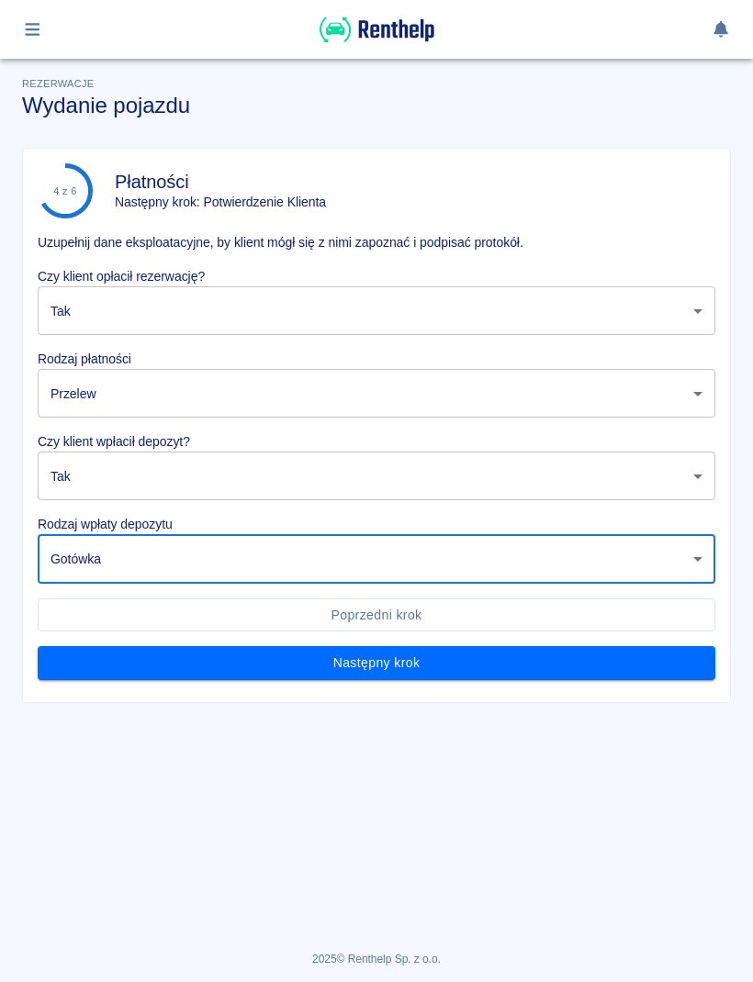
click at [255, 545] on body "Używamy plików Cookies, by zapewnić Ci najlepsze możliwe doświadczenie. Aby dow…" at bounding box center [376, 491] width 753 height 982
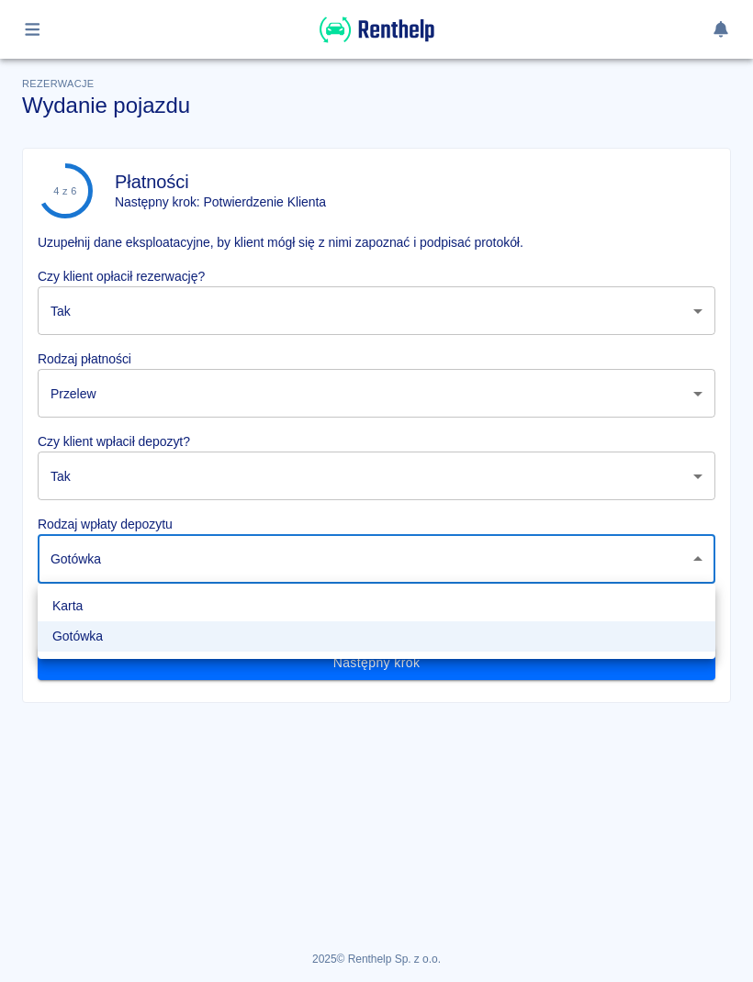
click at [126, 640] on li "Gotówka" at bounding box center [376, 636] width 677 height 30
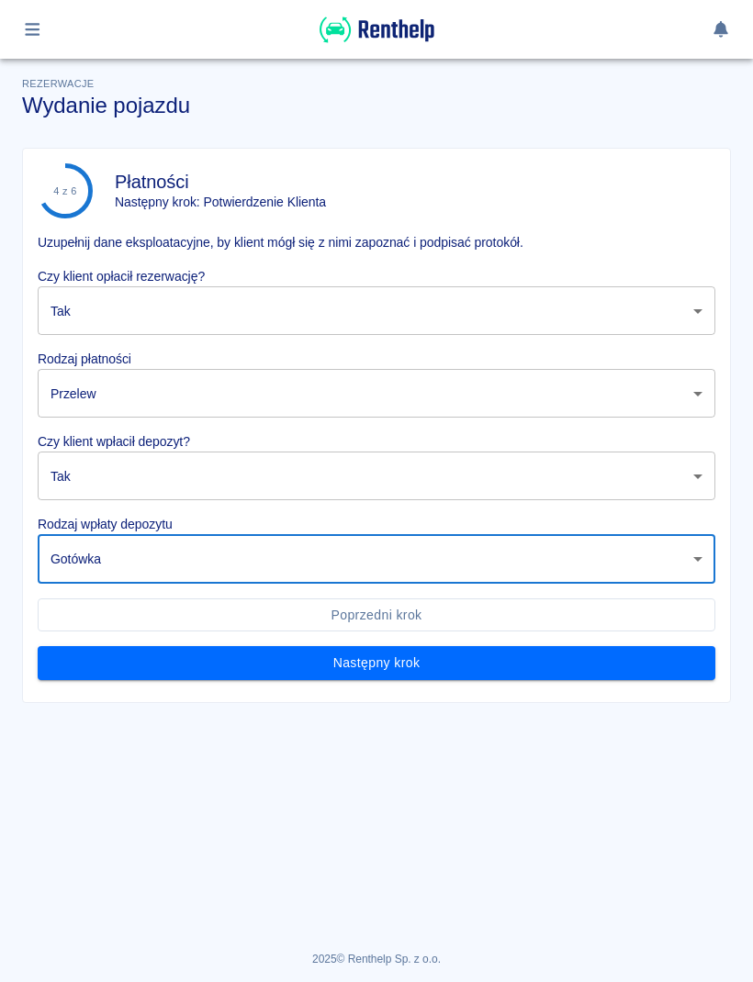
click at [461, 670] on button "Następny krok" at bounding box center [376, 663] width 677 height 34
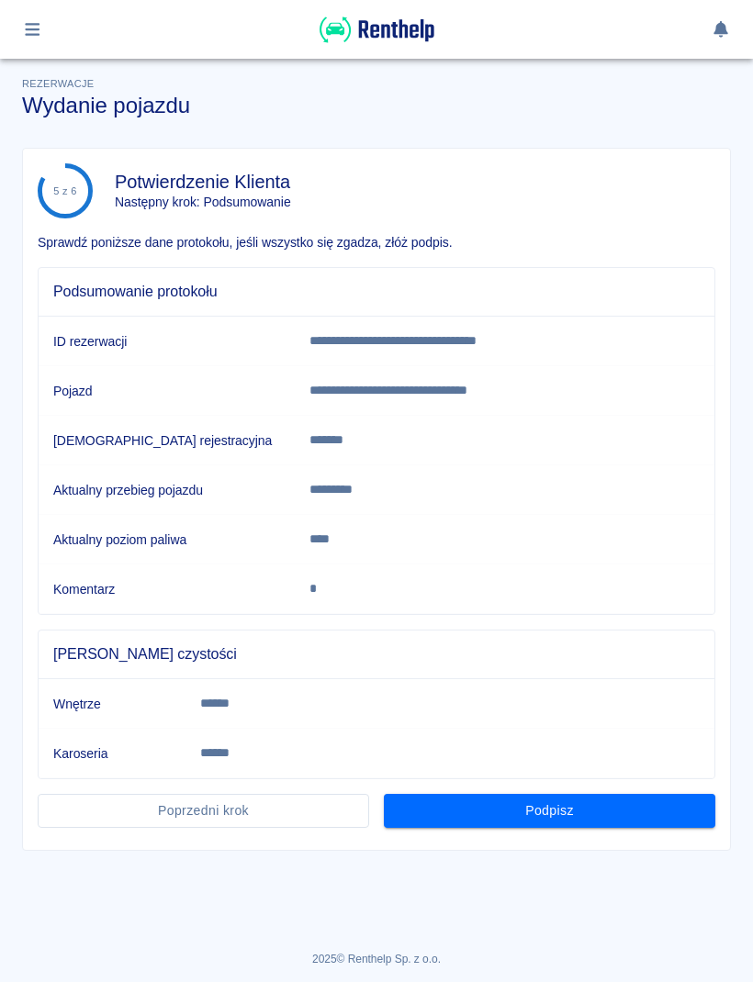
click at [600, 826] on button "Podpisz" at bounding box center [549, 811] width 331 height 34
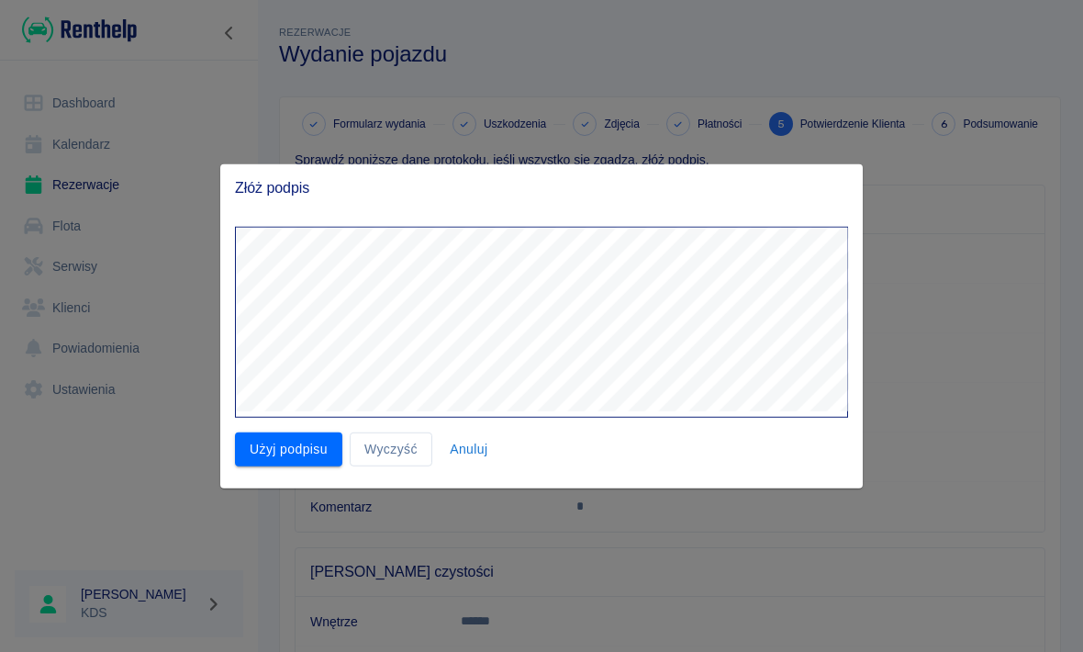
click at [291, 446] on button "Użyj podpisu" at bounding box center [288, 449] width 107 height 34
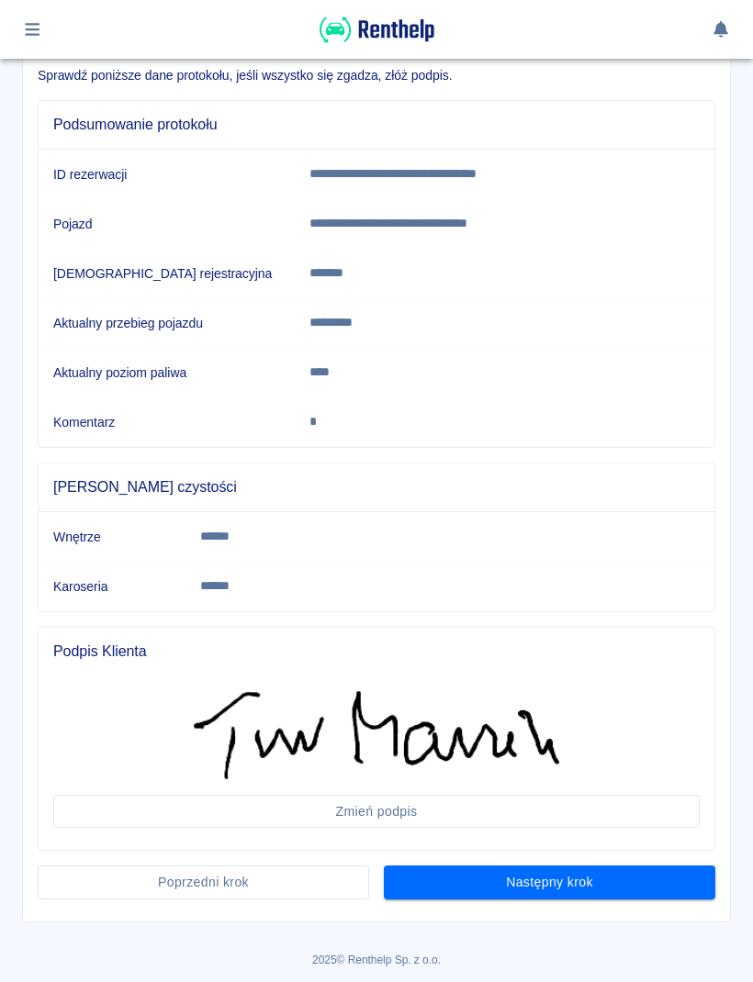
scroll to position [167, 0]
click at [658, 890] on button "Następny krok" at bounding box center [549, 883] width 331 height 34
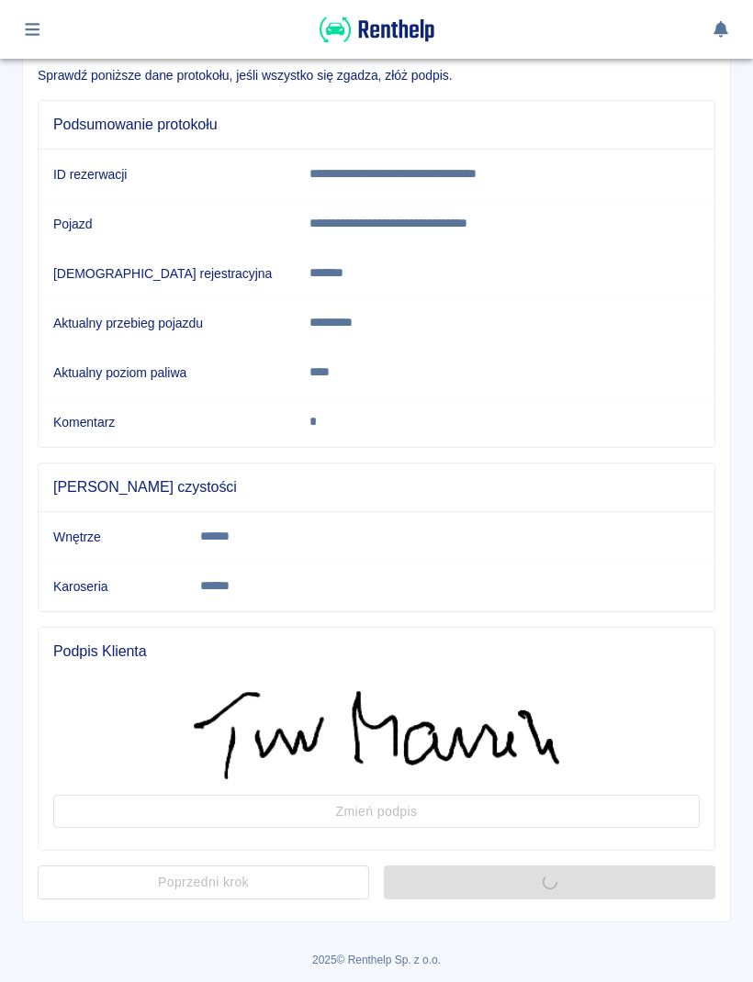
scroll to position [0, 0]
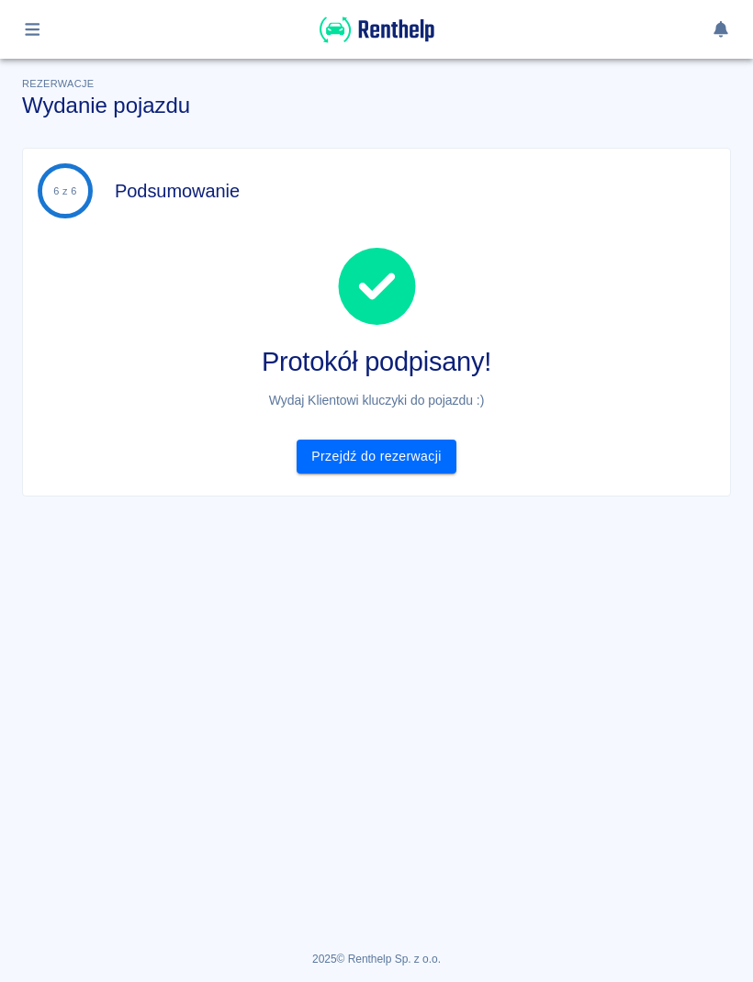
click at [438, 459] on link "Przejdź do rezerwacji" at bounding box center [375, 457] width 159 height 34
